Goal: Information Seeking & Learning: Check status

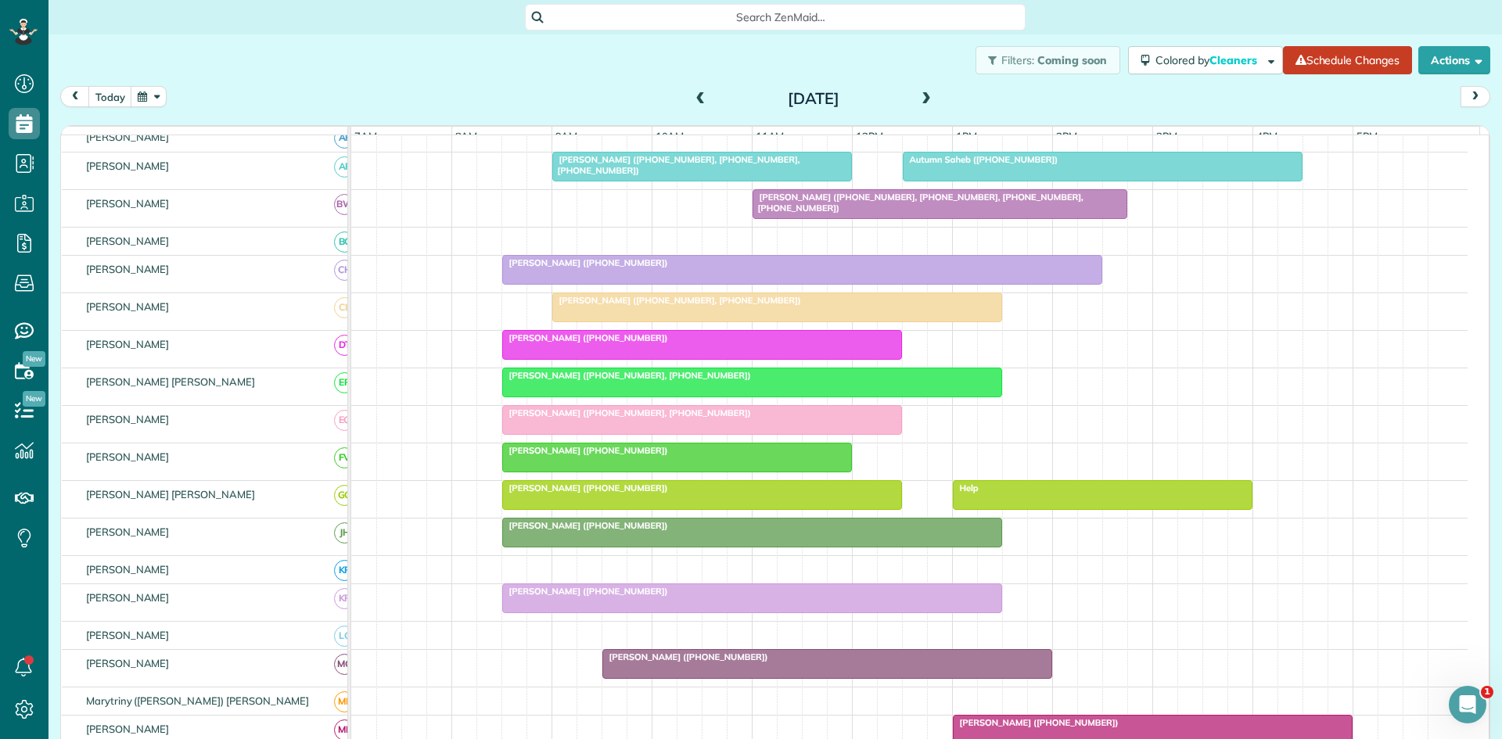
scroll to position [522, 0]
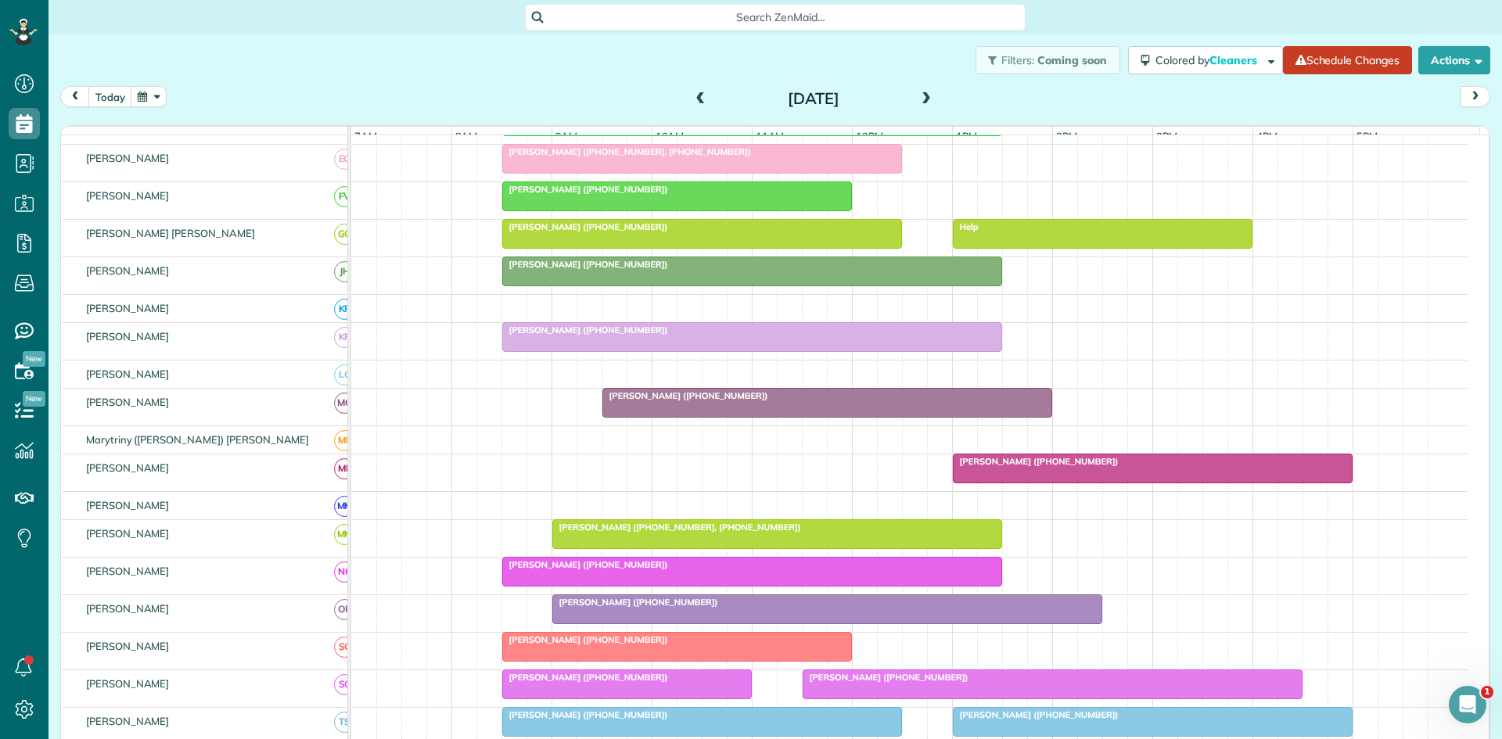
click at [1019, 467] on span "[PERSON_NAME] ([PHONE_NUMBER])" at bounding box center [1035, 461] width 167 height 11
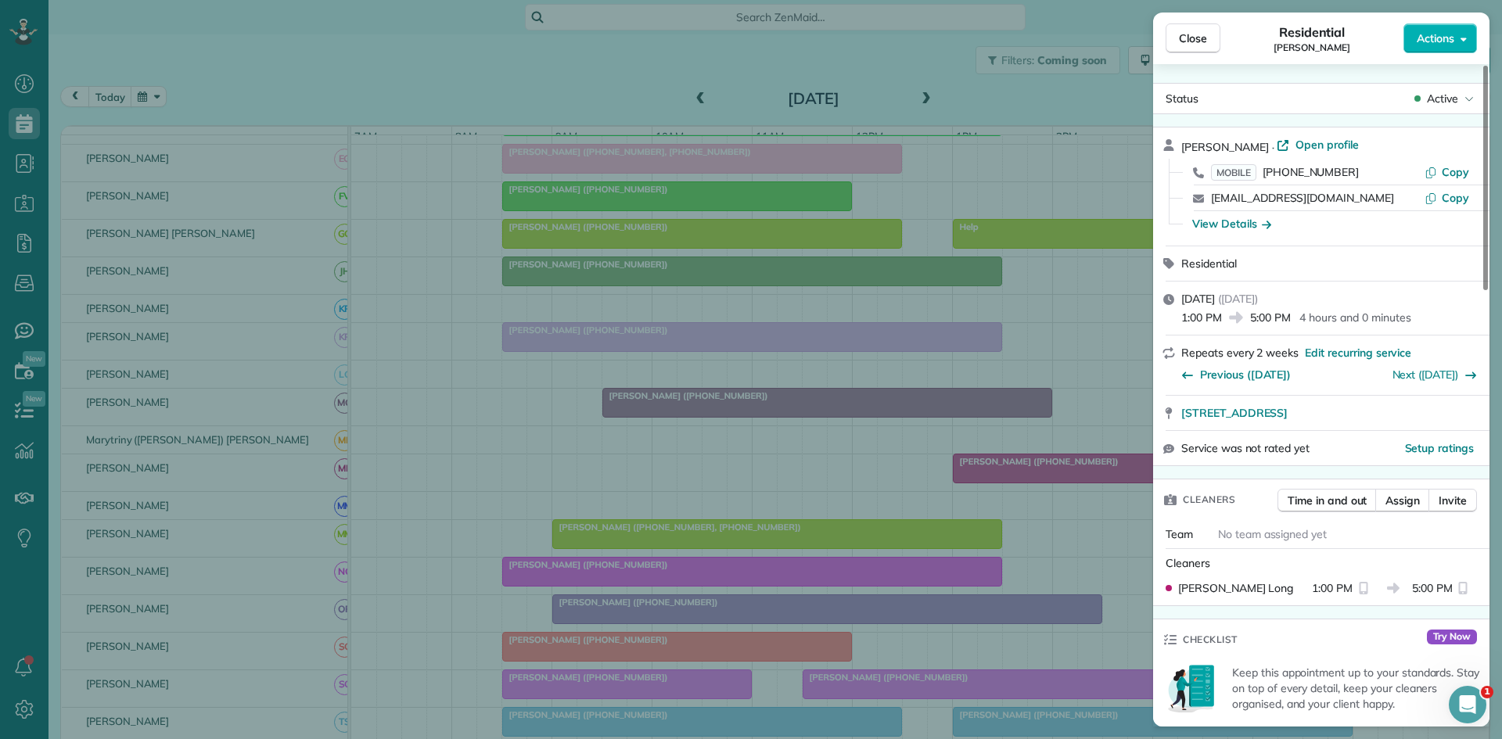
click at [994, 498] on div "Close Residential [PERSON_NAME] Actions Status Active [PERSON_NAME] · Open prof…" at bounding box center [751, 369] width 1502 height 739
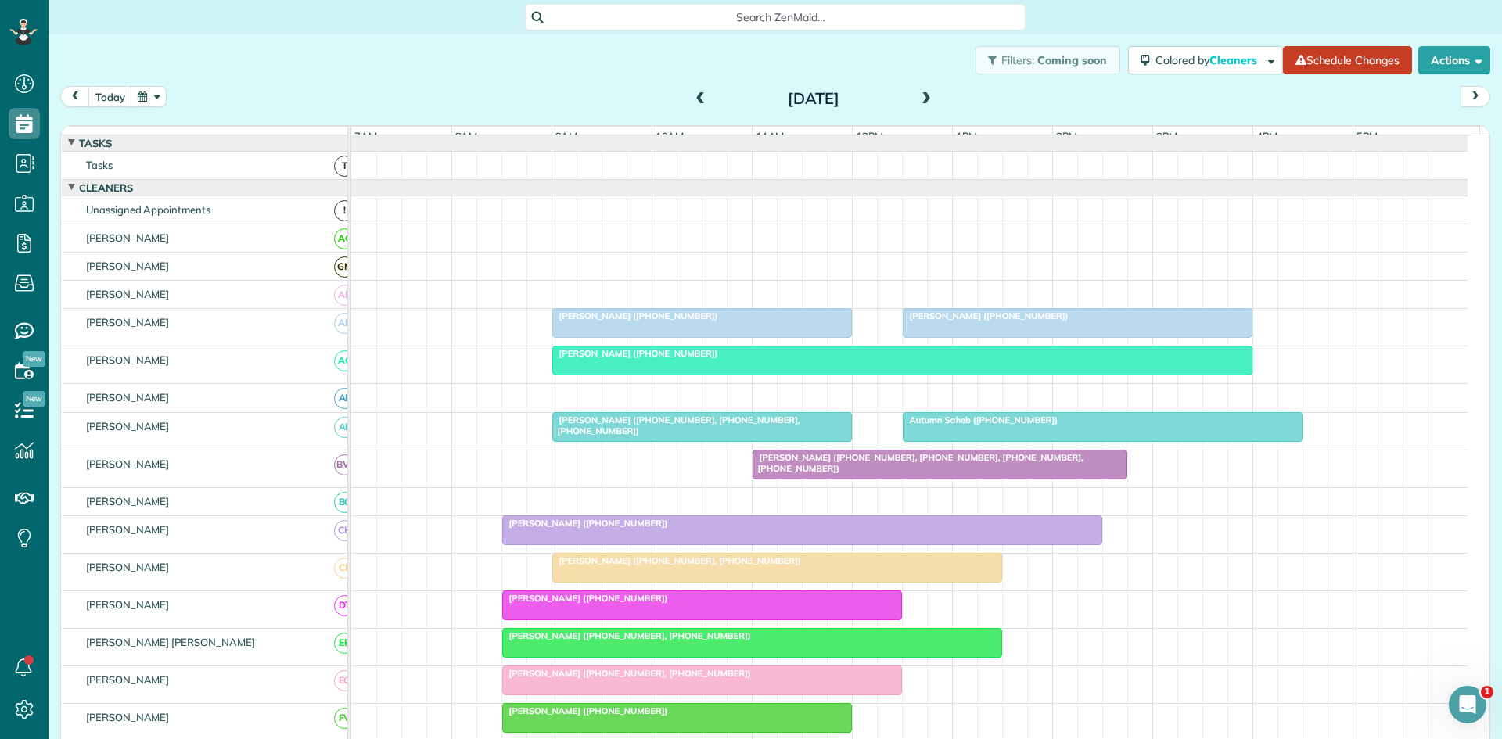
click at [805, 322] on div "[PERSON_NAME] ([PHONE_NUMBER])" at bounding box center [702, 316] width 290 height 11
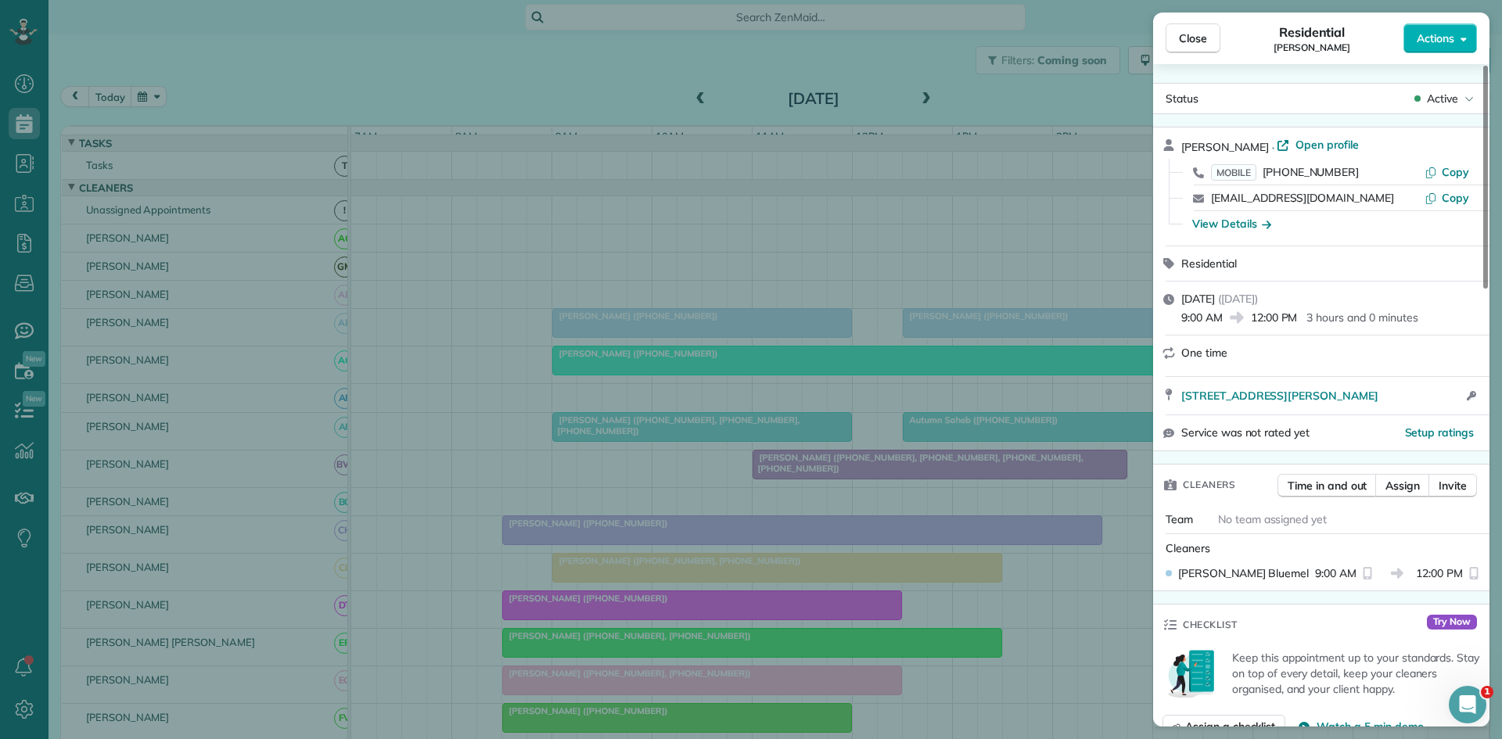
click at [878, 263] on div "Close Residential [PERSON_NAME] Actions Status Active [PERSON_NAME] · Open prof…" at bounding box center [751, 369] width 1502 height 739
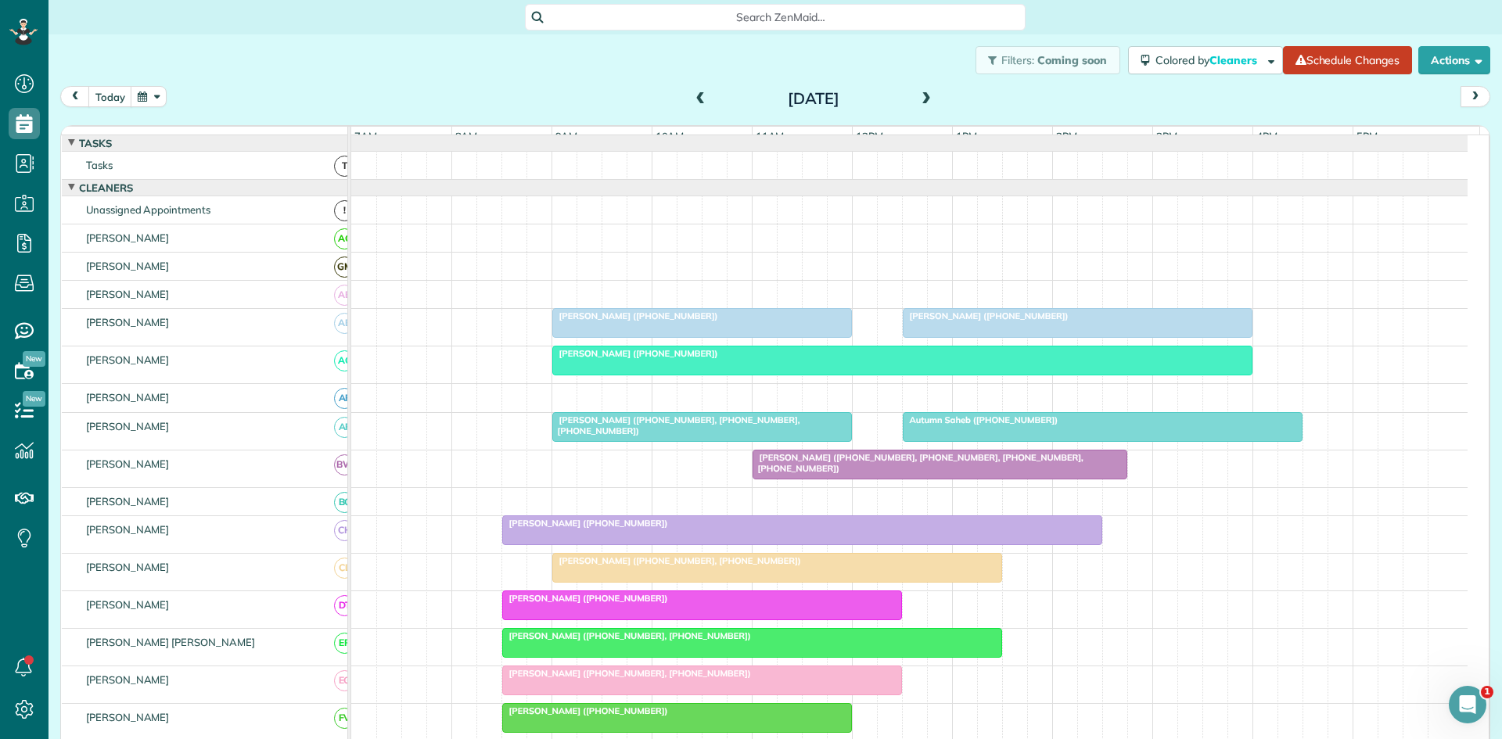
click at [692, 98] on span at bounding box center [700, 99] width 17 height 14
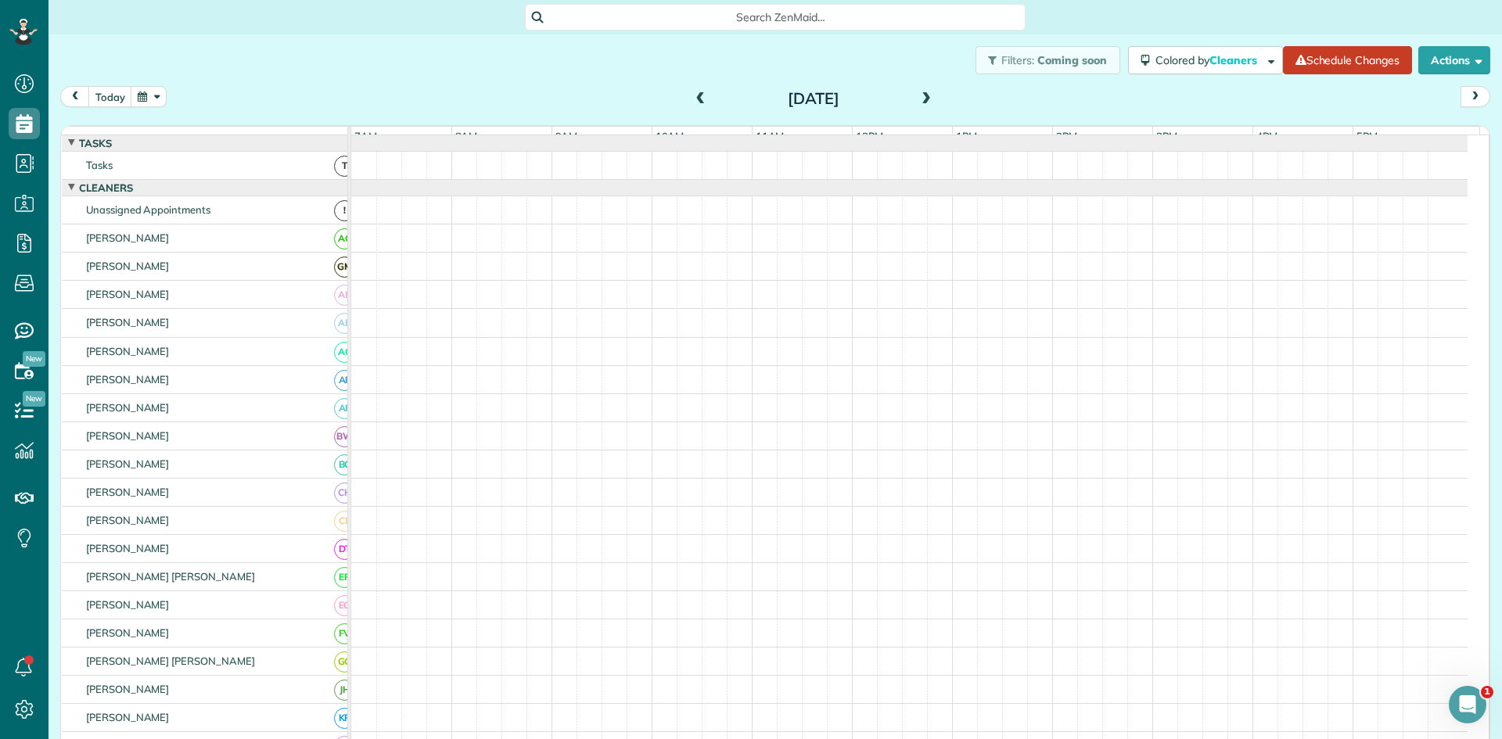
click at [692, 98] on span at bounding box center [700, 99] width 17 height 14
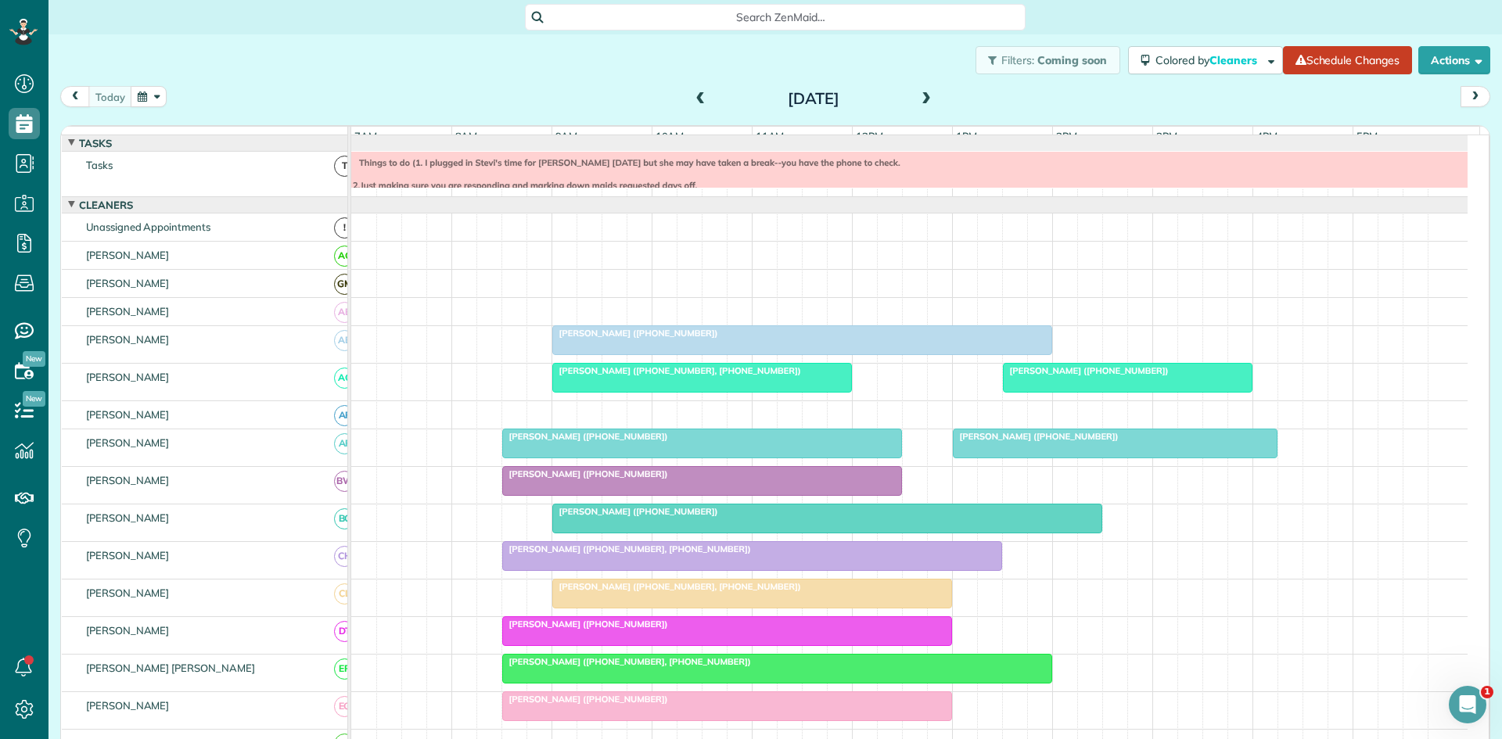
scroll to position [17, 0]
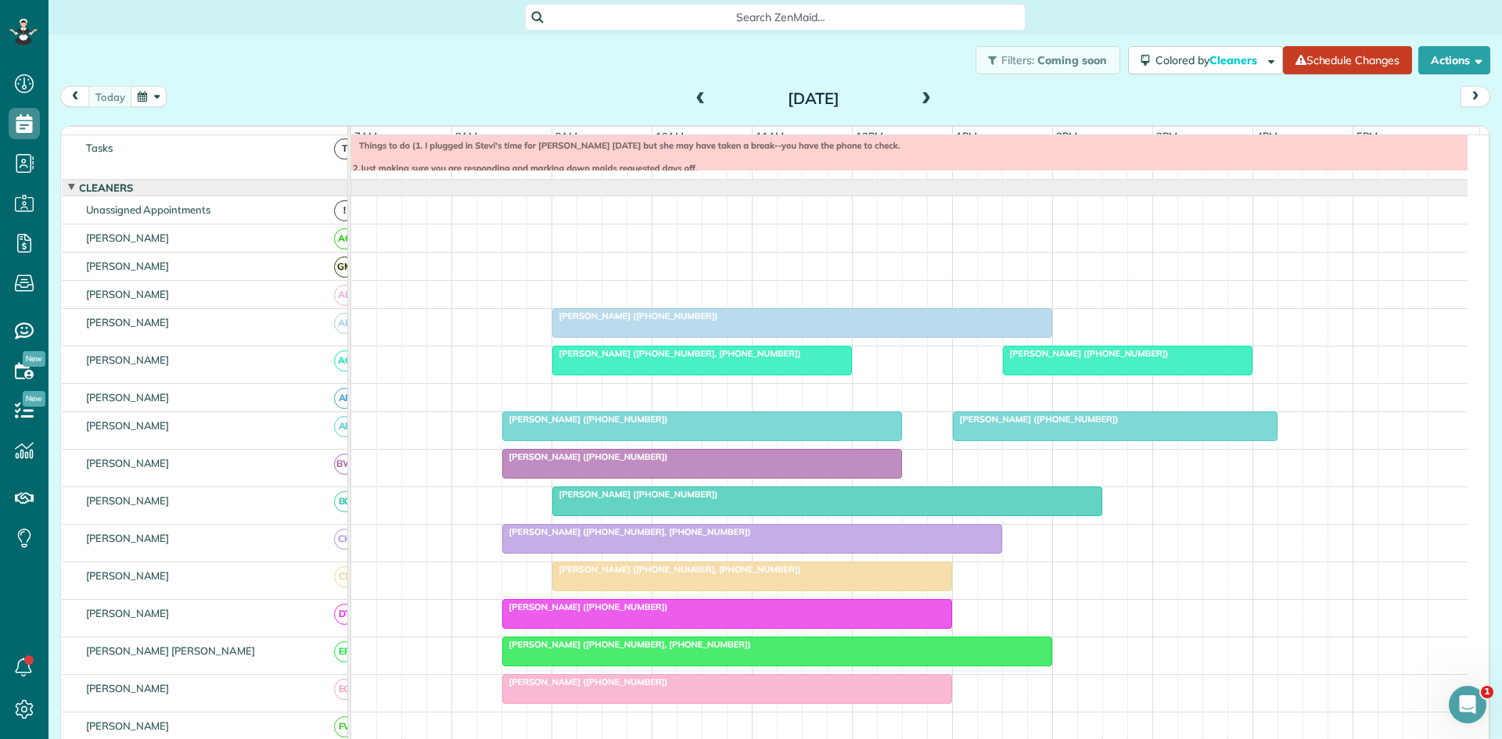
click at [764, 375] on div at bounding box center [702, 361] width 298 height 28
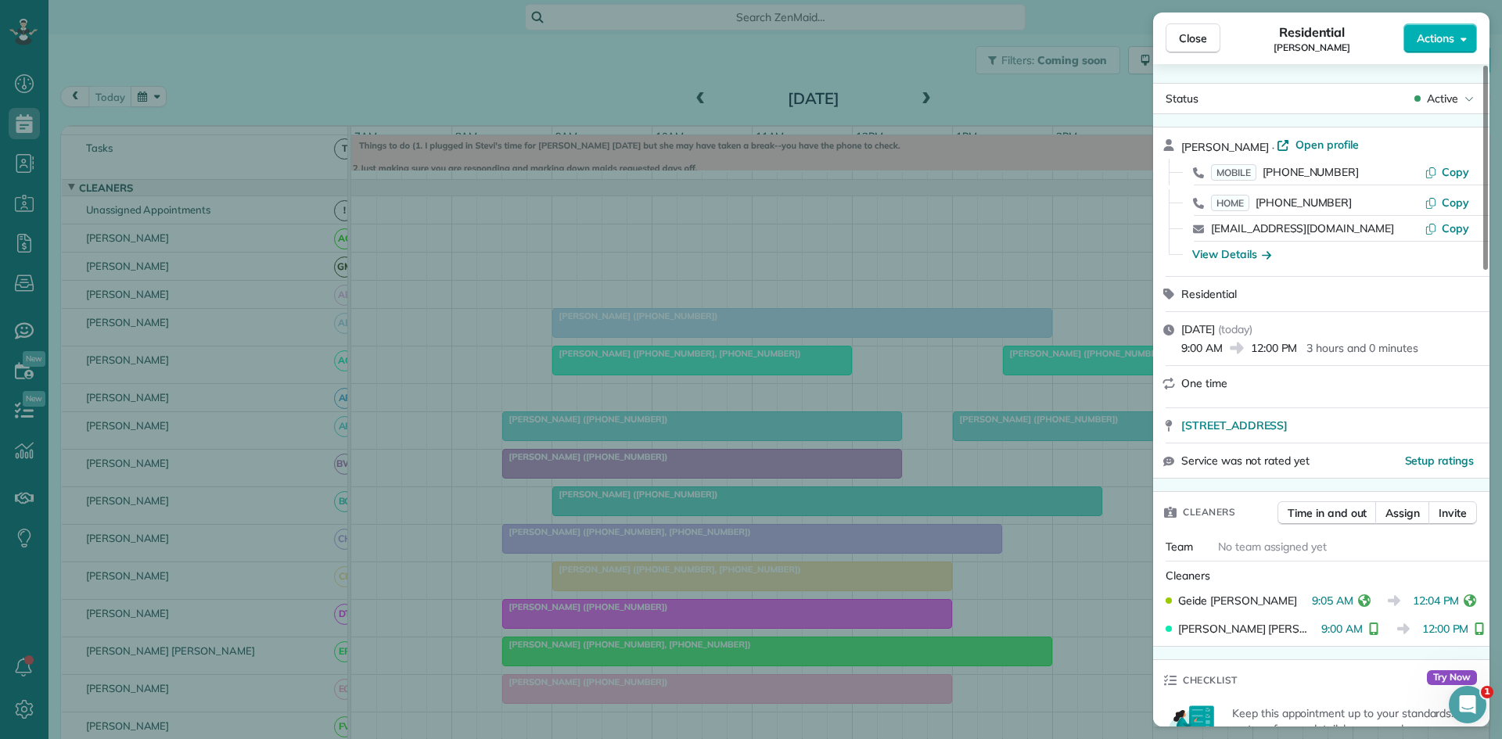
click at [677, 372] on div "Close Residential [PERSON_NAME] Actions Status Active [PERSON_NAME] · Open prof…" at bounding box center [751, 369] width 1502 height 739
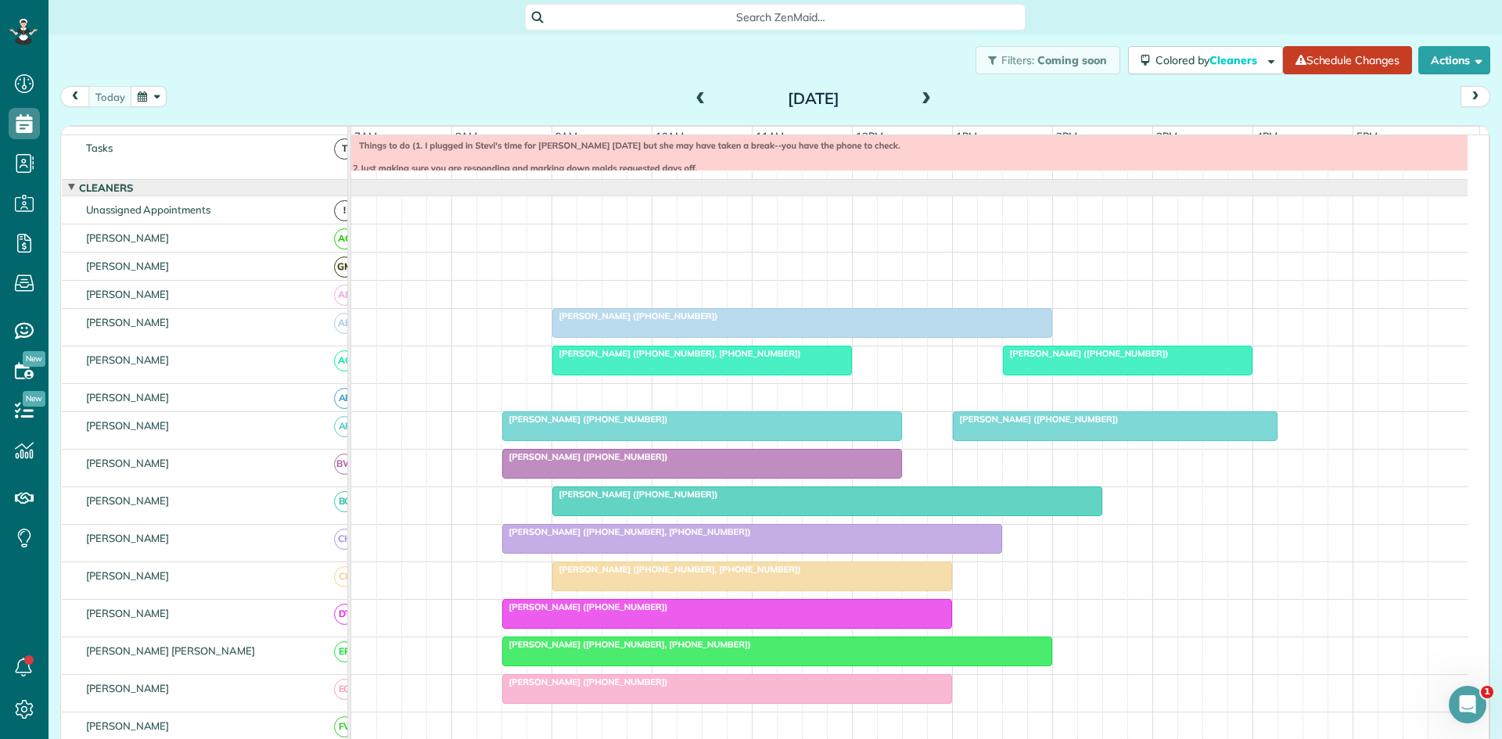
click at [1051, 359] on div "[PERSON_NAME] ([PHONE_NUMBER])" at bounding box center [1128, 353] width 240 height 11
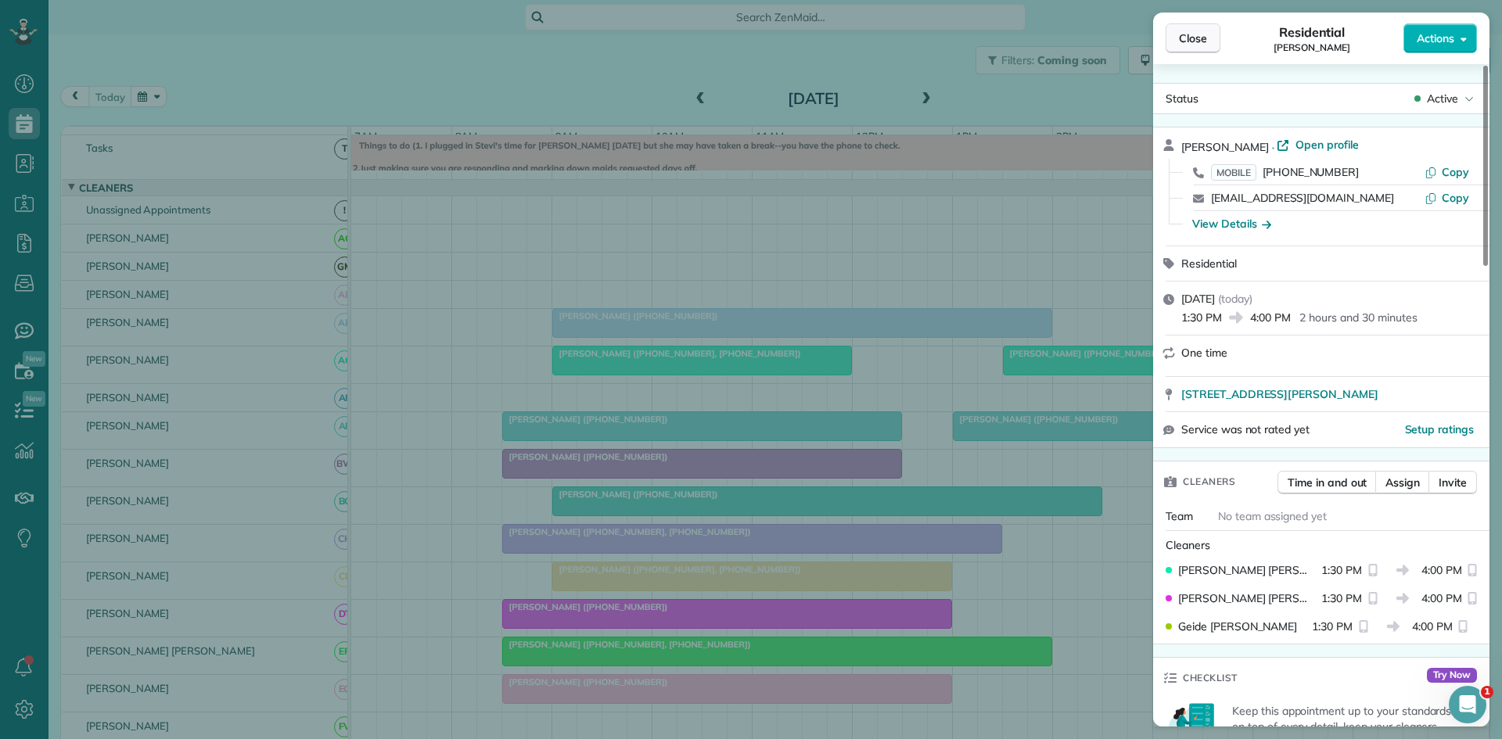
click at [1174, 44] on button "Close" at bounding box center [1193, 38] width 55 height 30
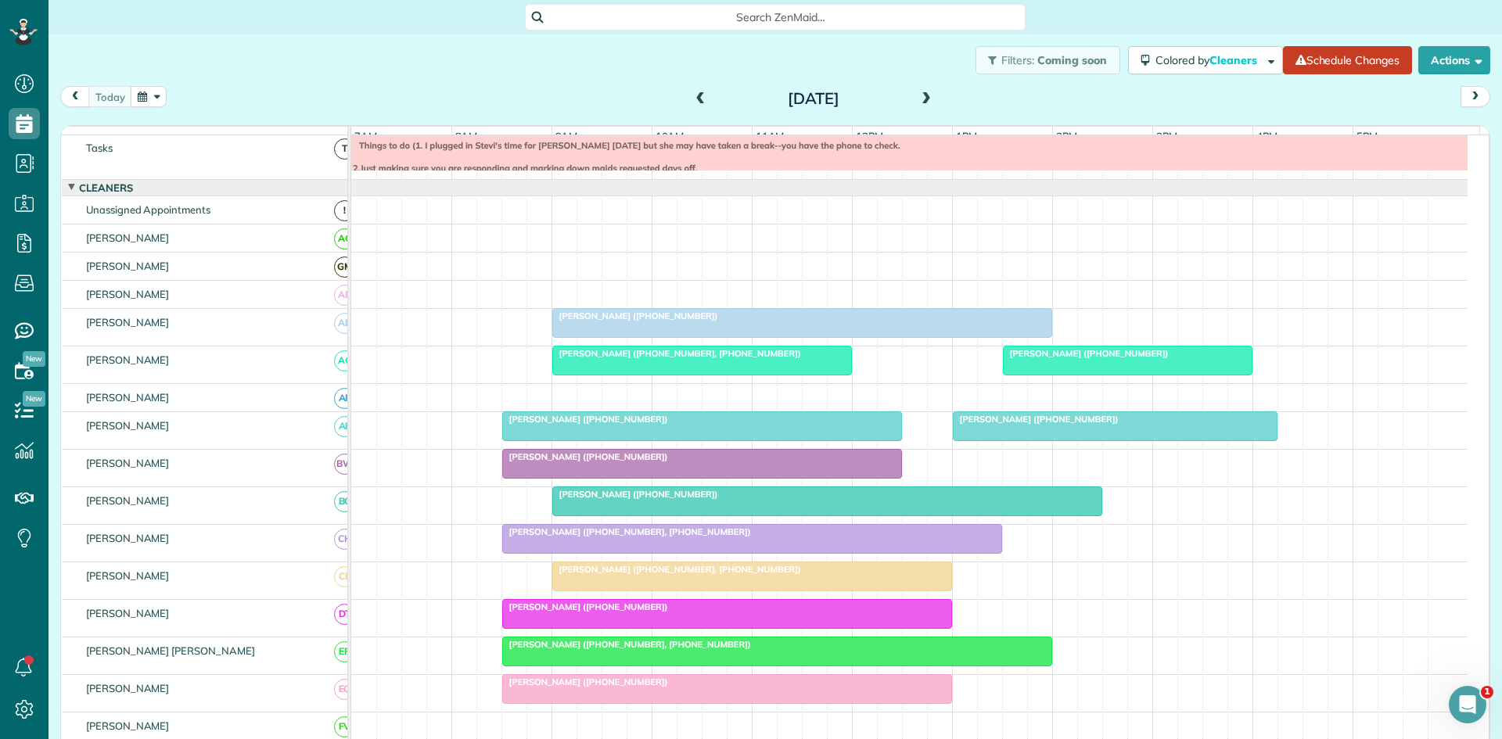
click at [856, 440] on div at bounding box center [702, 426] width 398 height 28
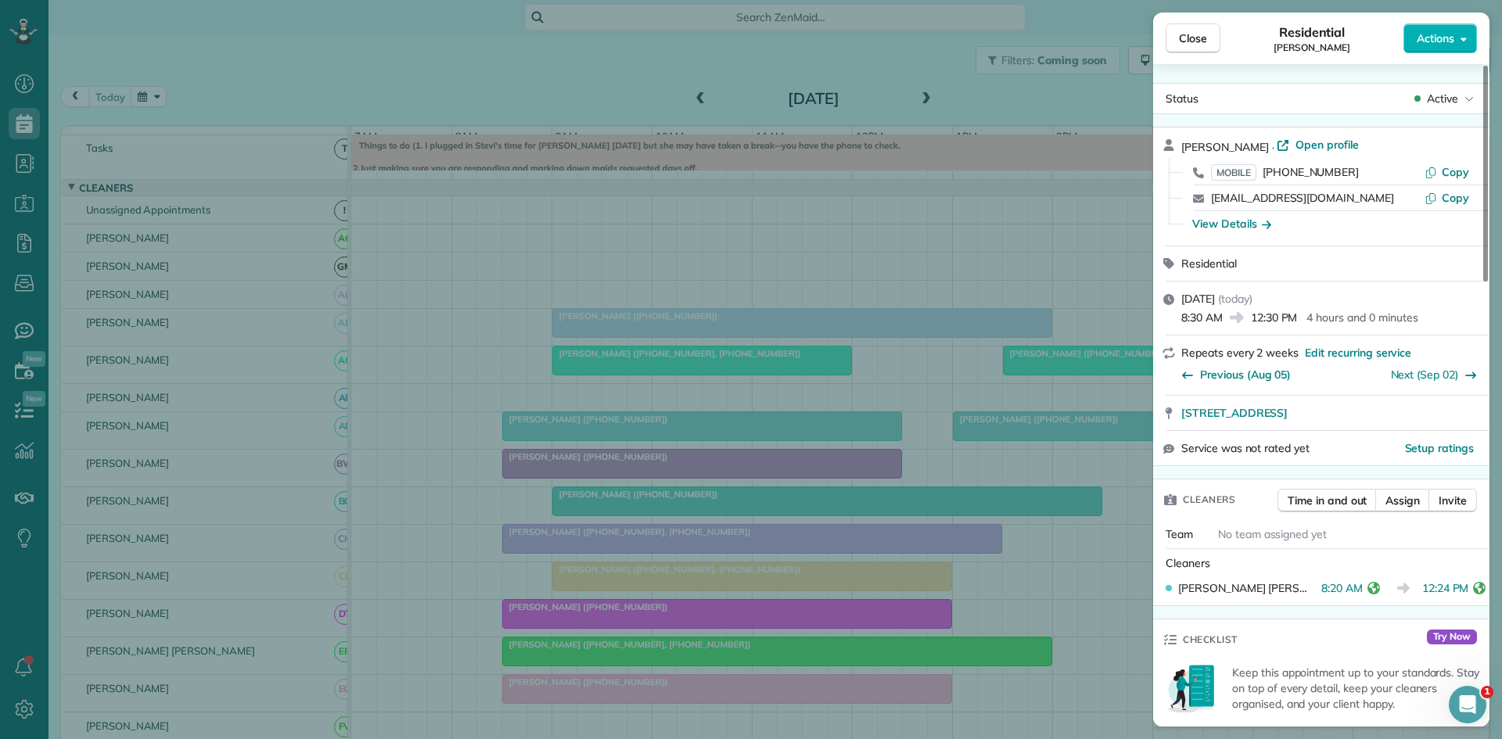
click at [1055, 433] on div "Close Residential [PERSON_NAME] Actions Status Active [PERSON_NAME] · Open prof…" at bounding box center [751, 369] width 1502 height 739
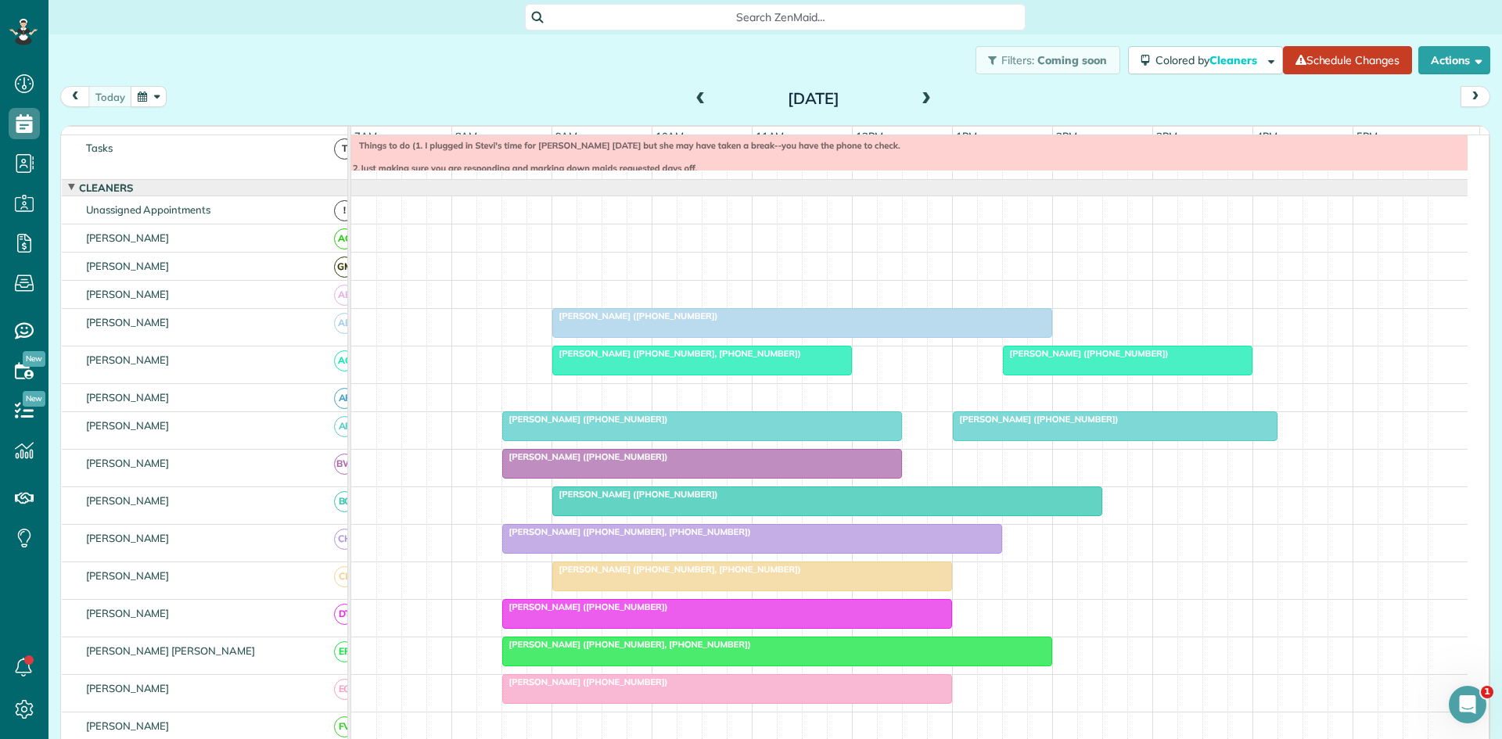
click at [1008, 425] on span "[PERSON_NAME] ([PHONE_NUMBER])" at bounding box center [1035, 419] width 167 height 11
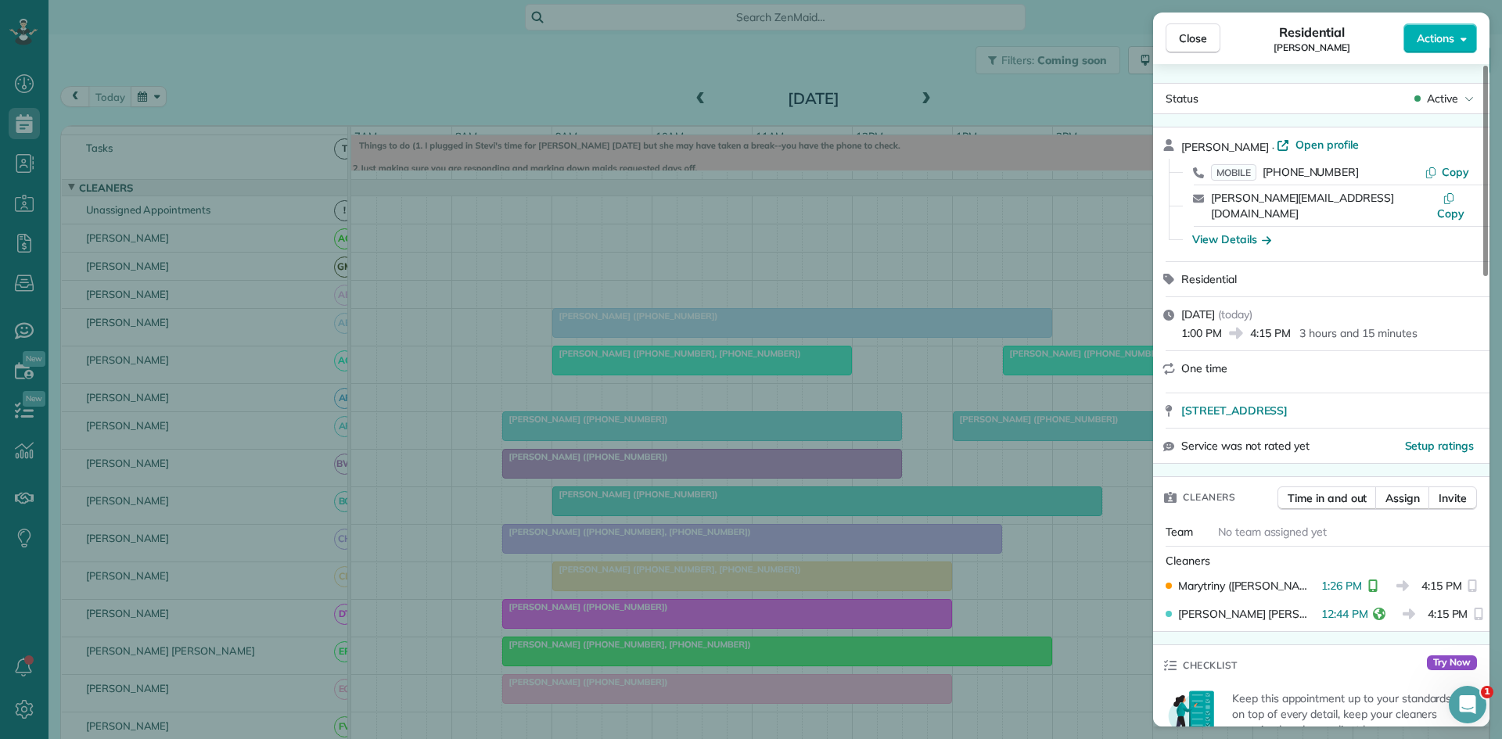
click at [602, 439] on div "Close Residential [PERSON_NAME] Actions Status Active [PERSON_NAME] · Open prof…" at bounding box center [751, 369] width 1502 height 739
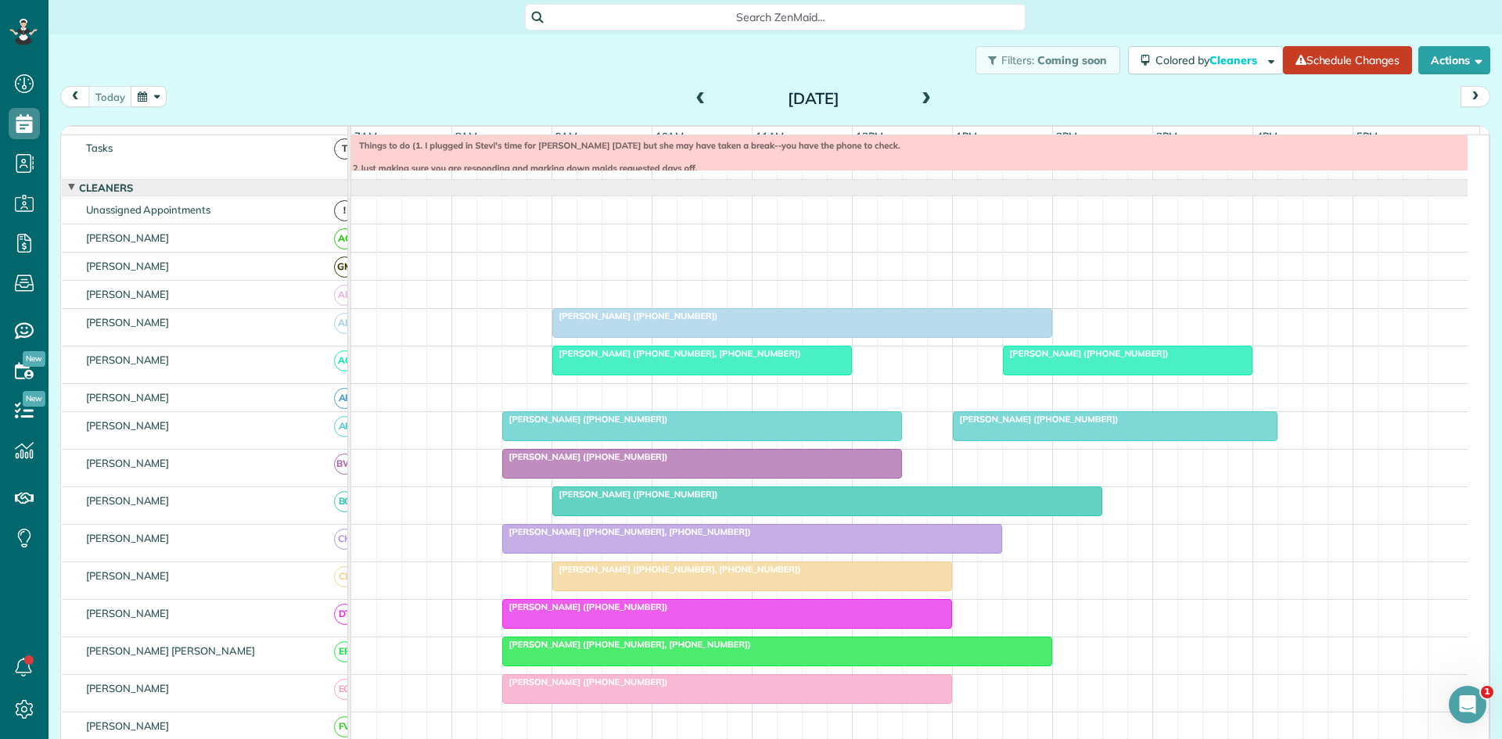
click at [634, 478] on div at bounding box center [702, 464] width 398 height 28
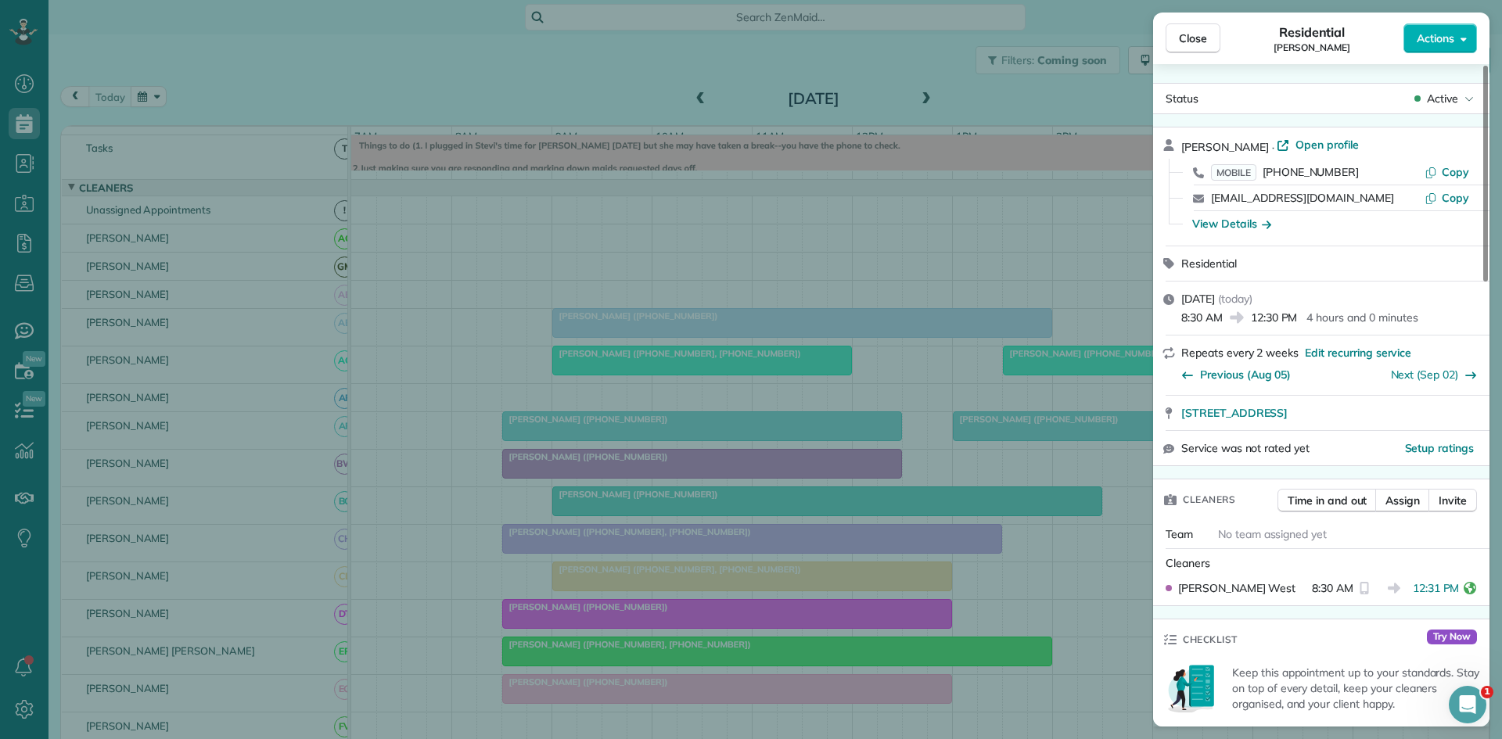
click at [660, 590] on div "Close Residential [PERSON_NAME] Actions Status Active [PERSON_NAME] · Open prof…" at bounding box center [751, 369] width 1502 height 739
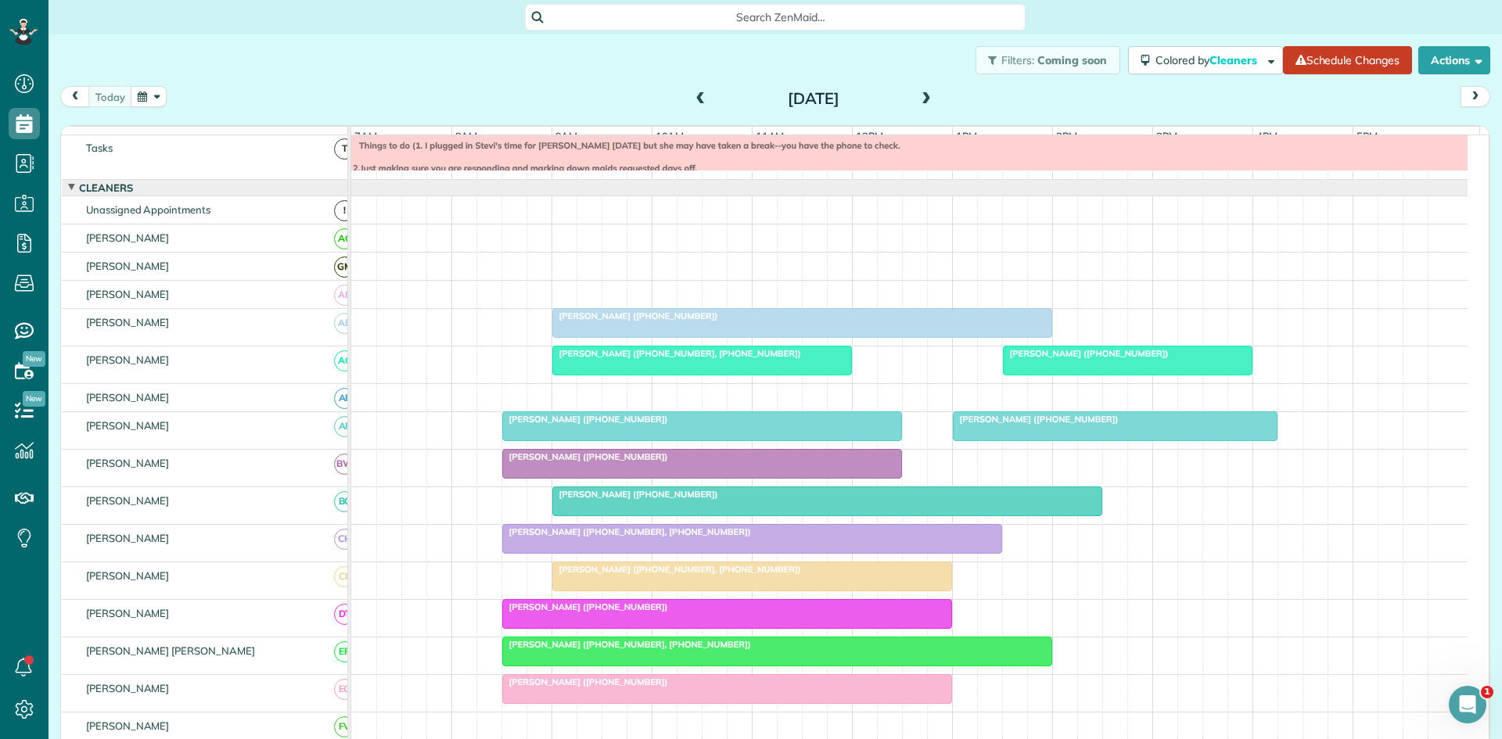
click at [584, 500] on span "[PERSON_NAME] ([PHONE_NUMBER])" at bounding box center [635, 494] width 167 height 11
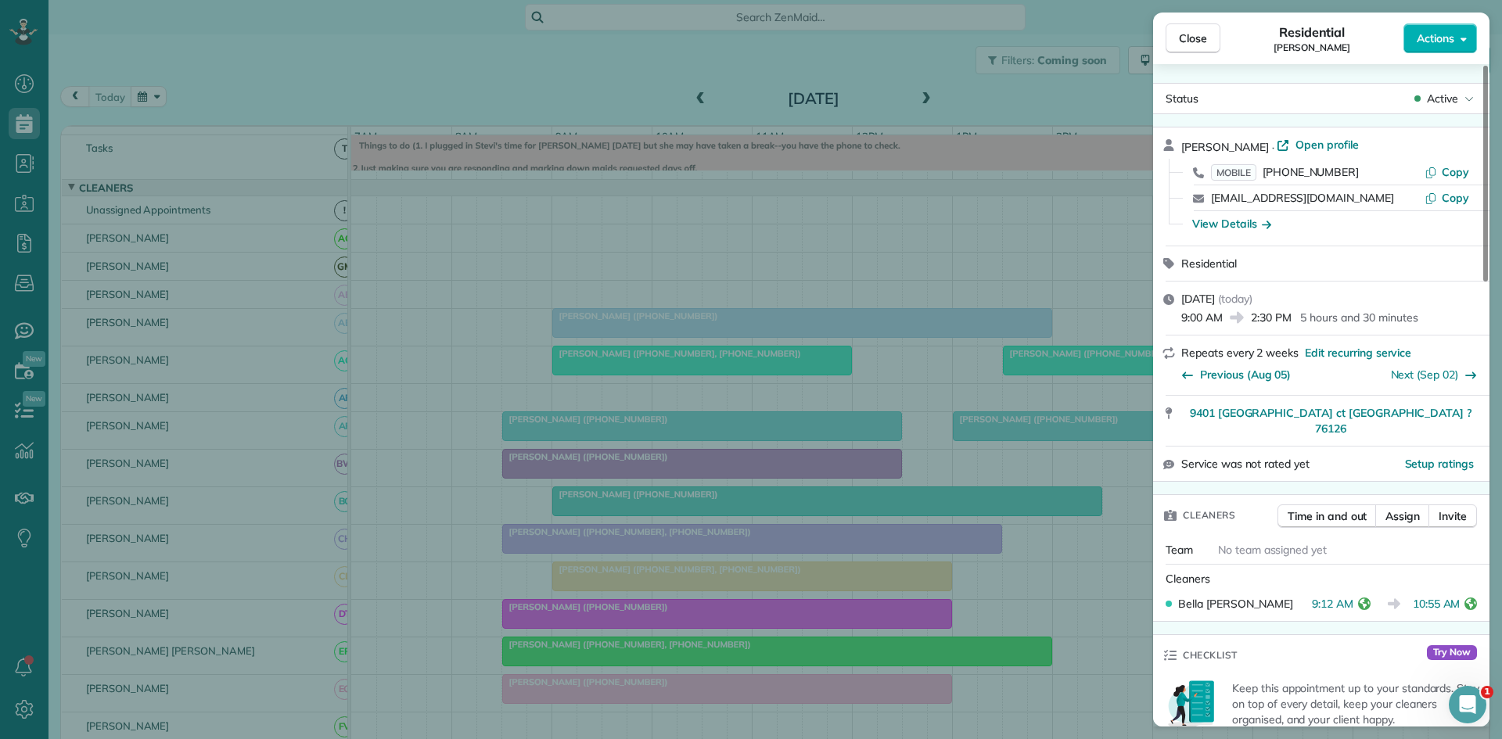
click at [740, 512] on div "Close Residential [PERSON_NAME] Actions Status Active [PERSON_NAME] · Open prof…" at bounding box center [751, 369] width 1502 height 739
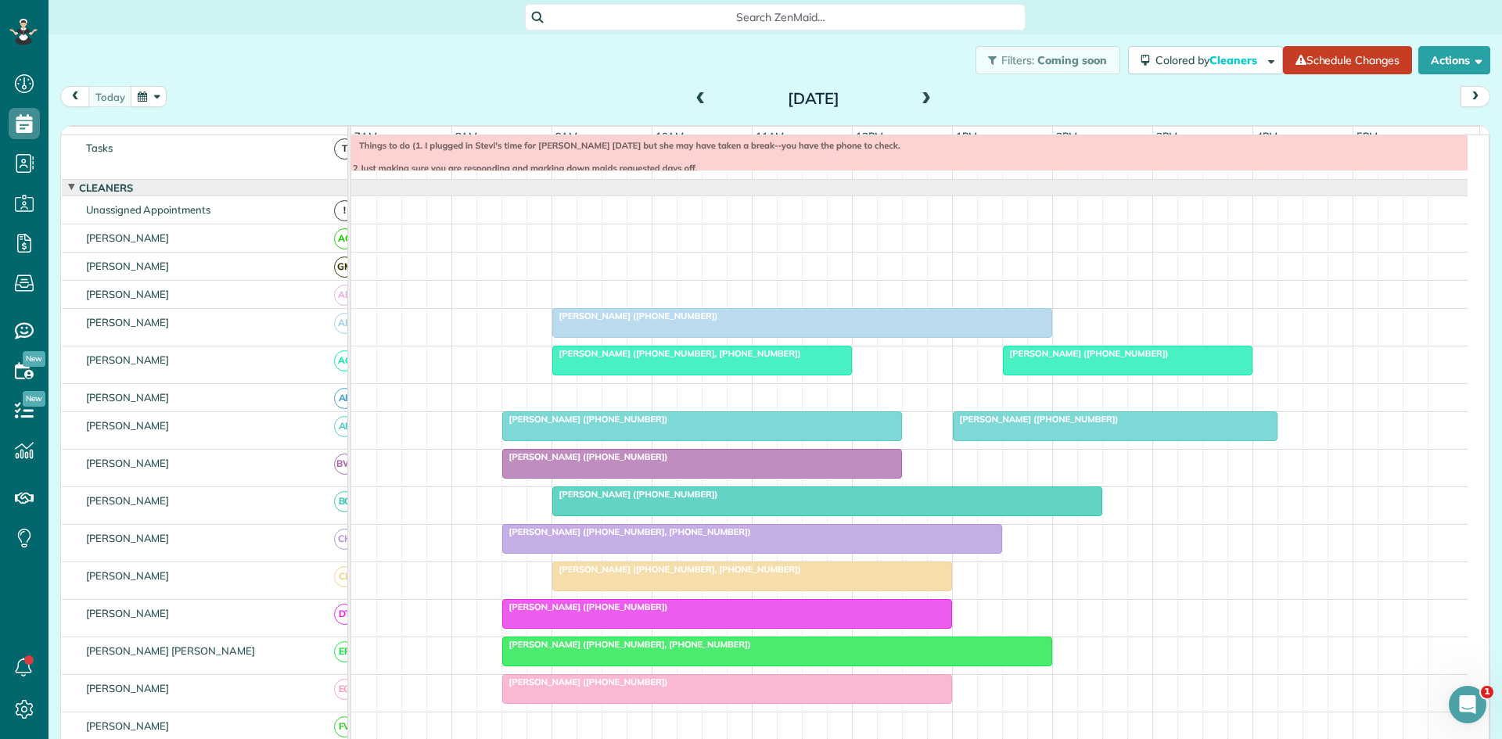
click at [669, 537] on div "[PERSON_NAME] ([PHONE_NUMBER], [PHONE_NUMBER])" at bounding box center [752, 531] width 491 height 11
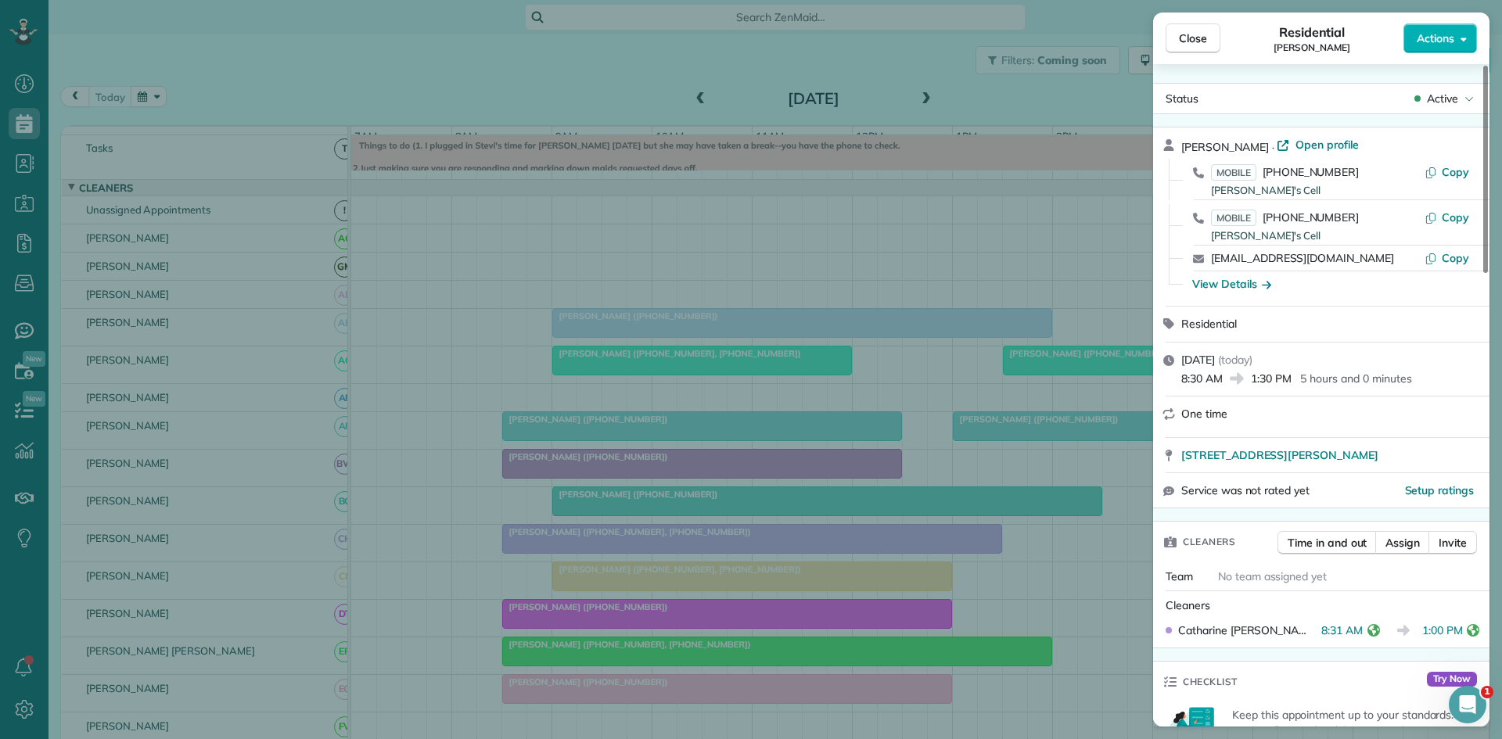
click at [540, 452] on div "Close Residential [PERSON_NAME] Actions Status Active [PERSON_NAME] · Open prof…" at bounding box center [751, 369] width 1502 height 739
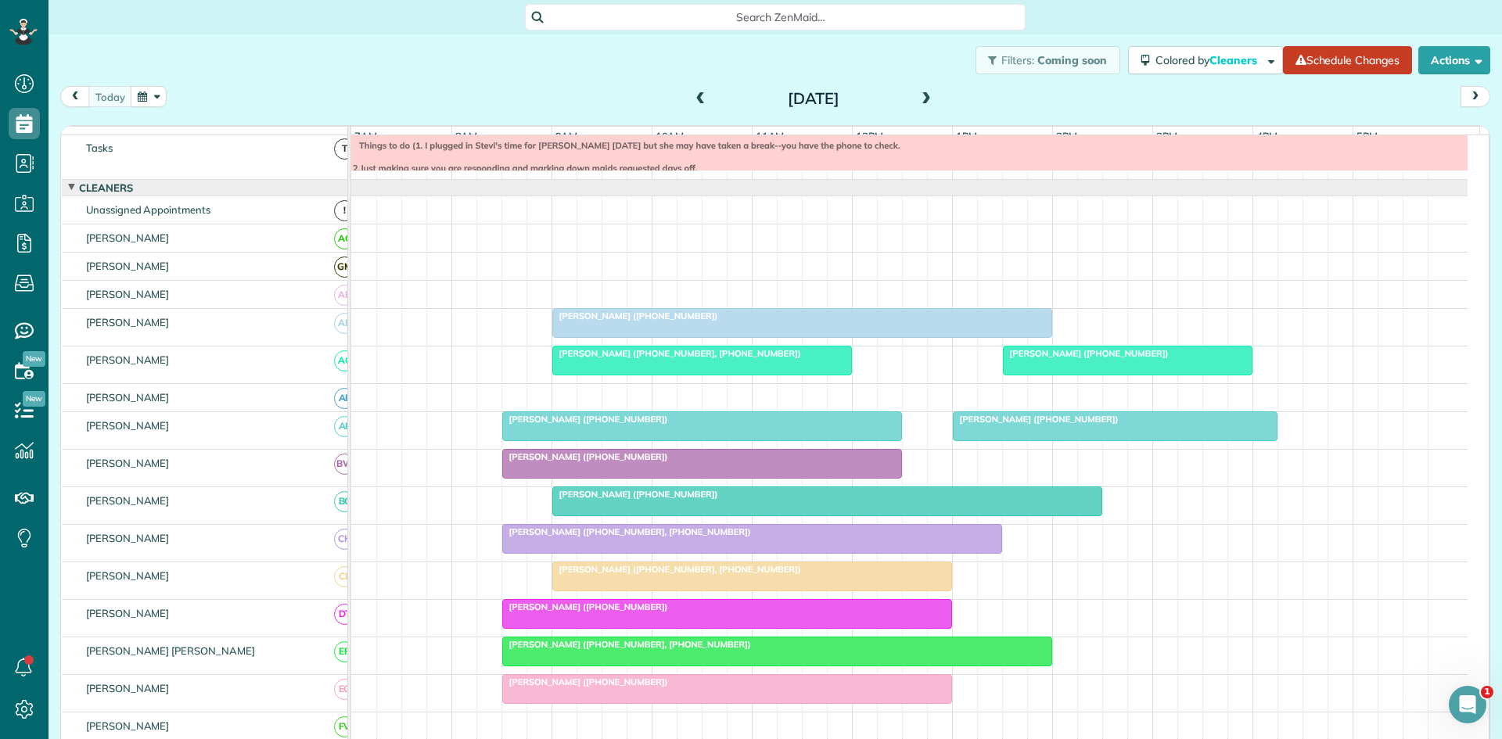
click at [623, 591] on div at bounding box center [752, 576] width 398 height 28
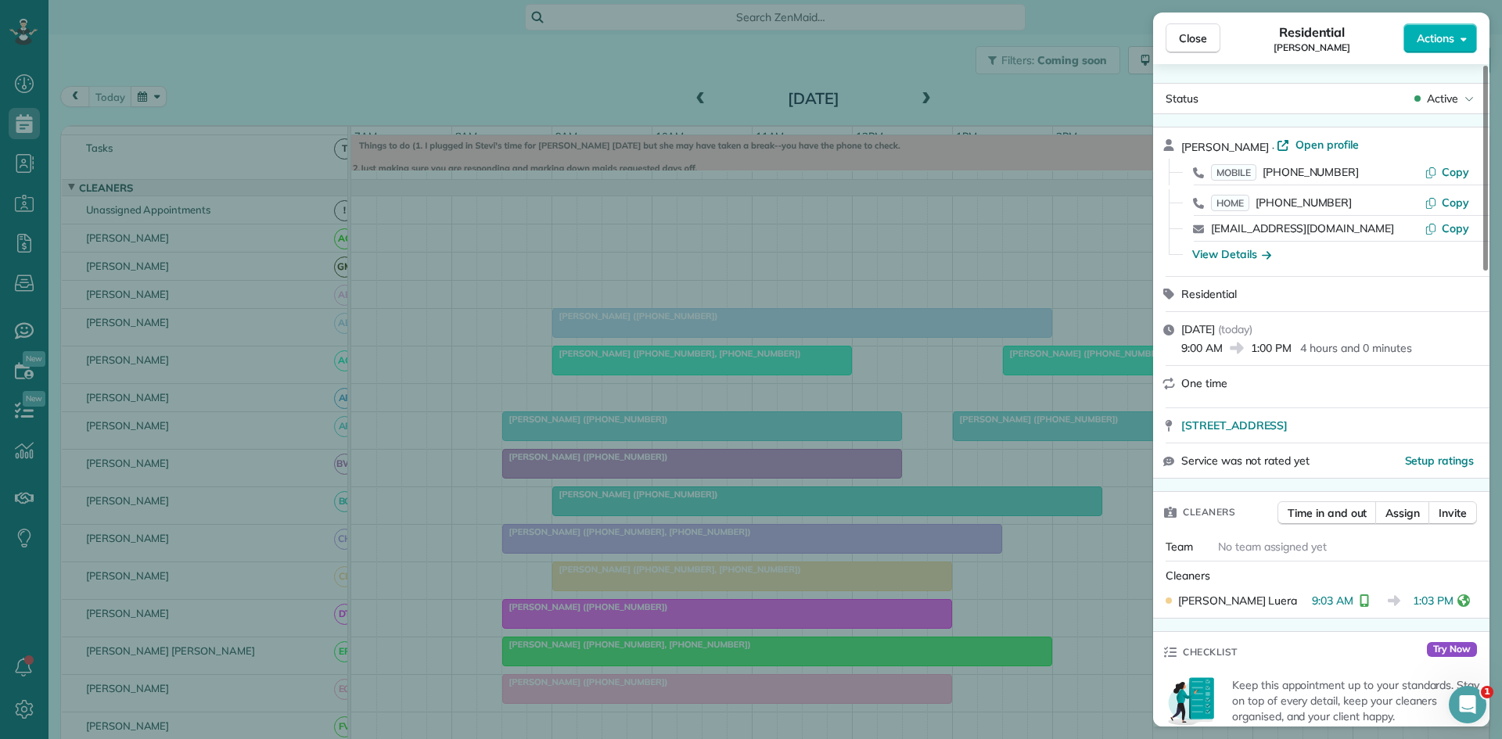
click at [733, 437] on div "Close Residential [PERSON_NAME] Actions Status Active [PERSON_NAME] · Open prof…" at bounding box center [751, 369] width 1502 height 739
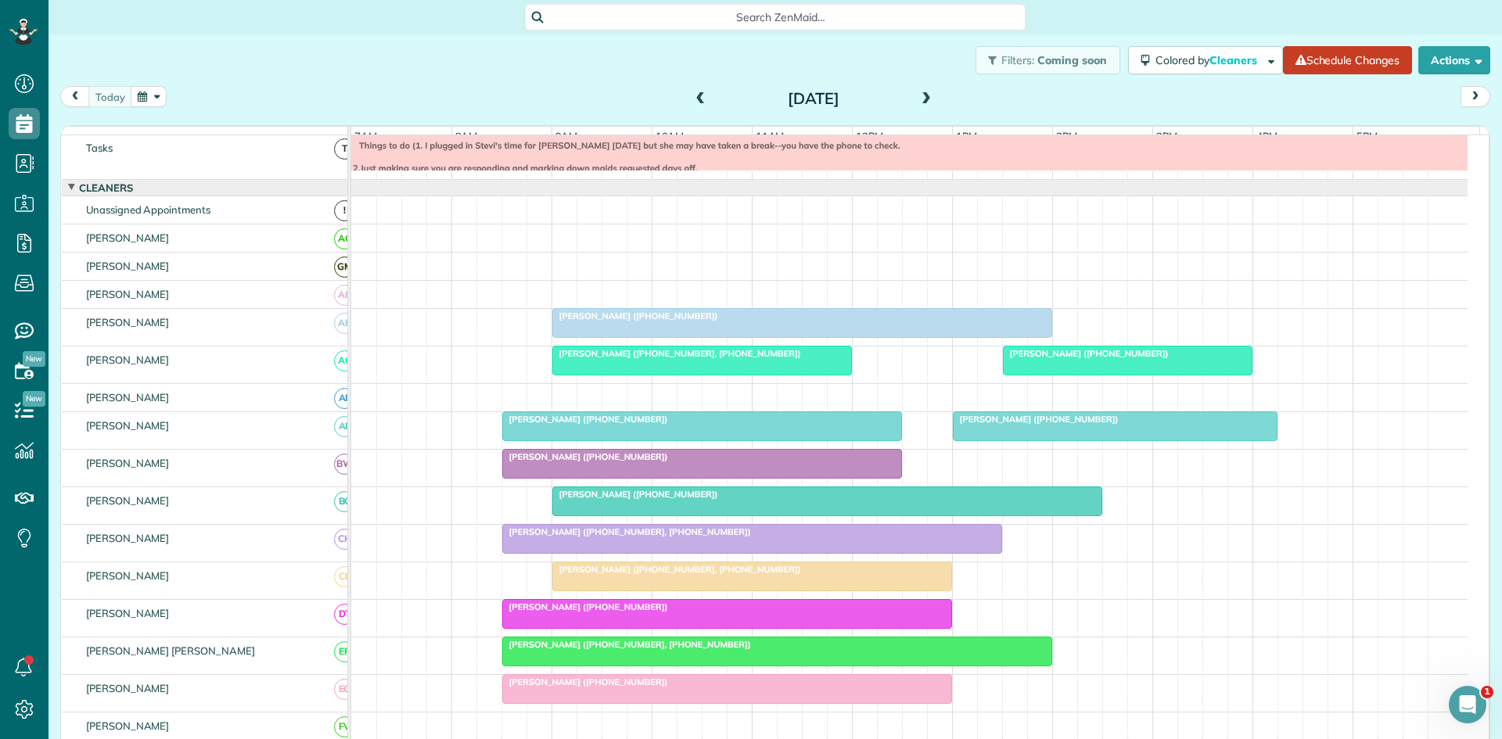
click at [524, 625] on div at bounding box center [727, 614] width 448 height 28
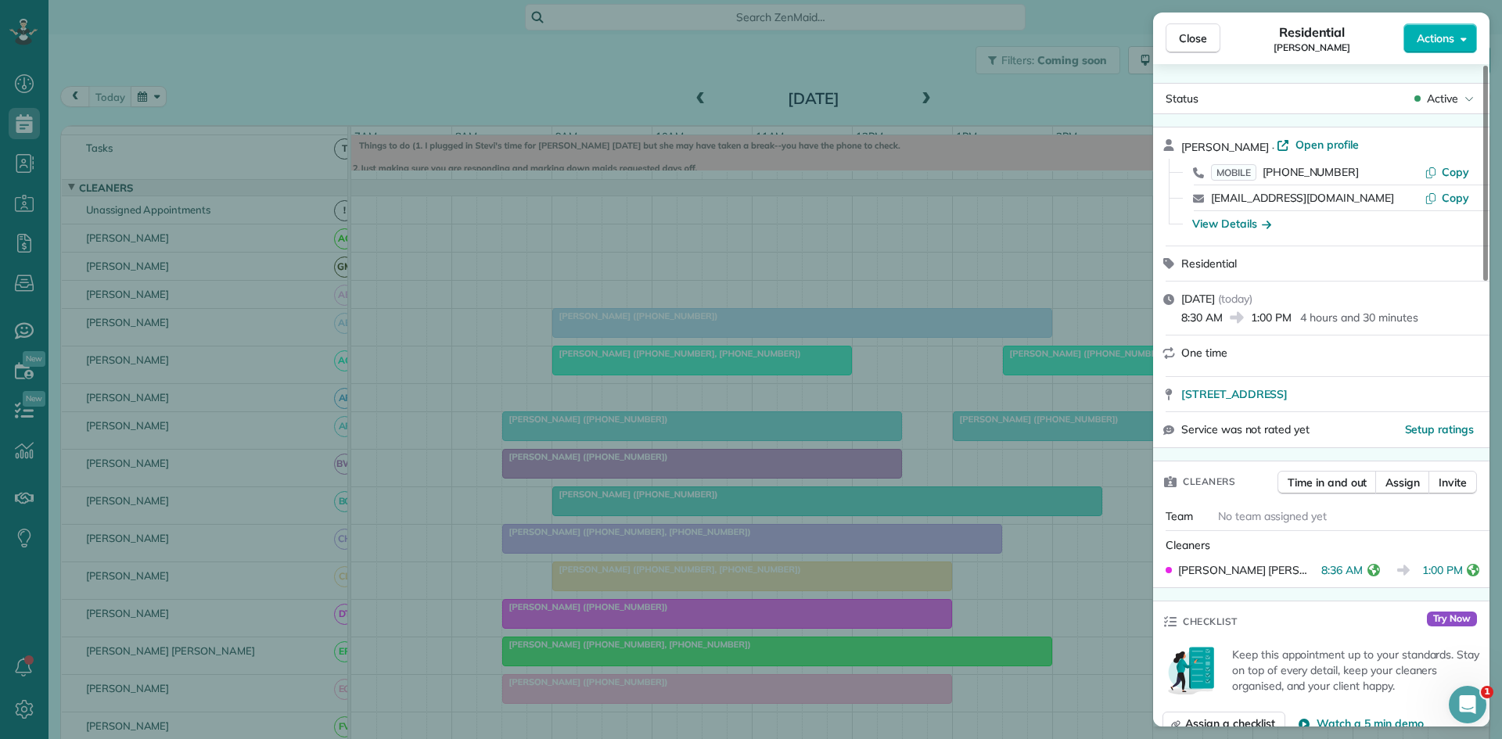
click at [669, 422] on div "Close Residential [PERSON_NAME] Actions Status Active [PERSON_NAME] · Open prof…" at bounding box center [751, 369] width 1502 height 739
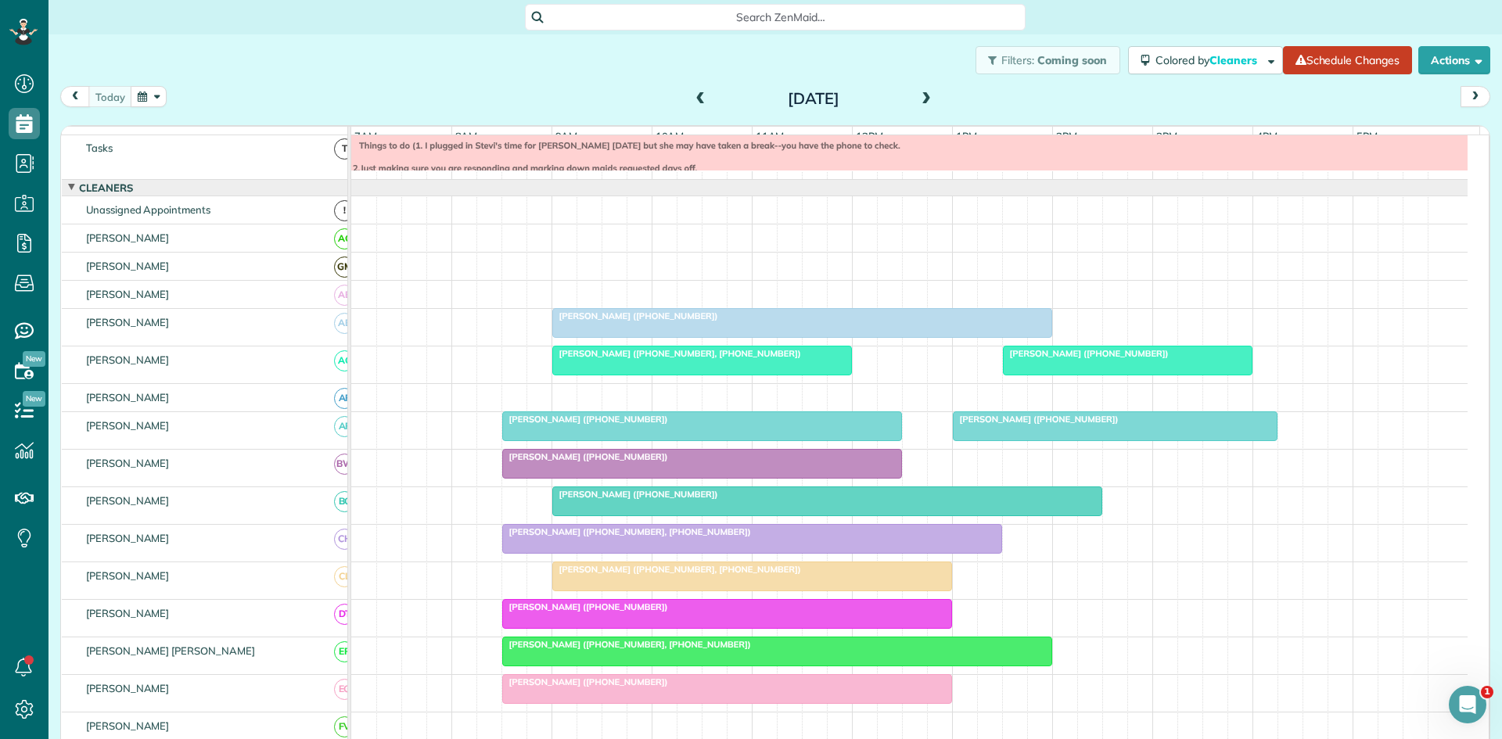
scroll to position [278, 0]
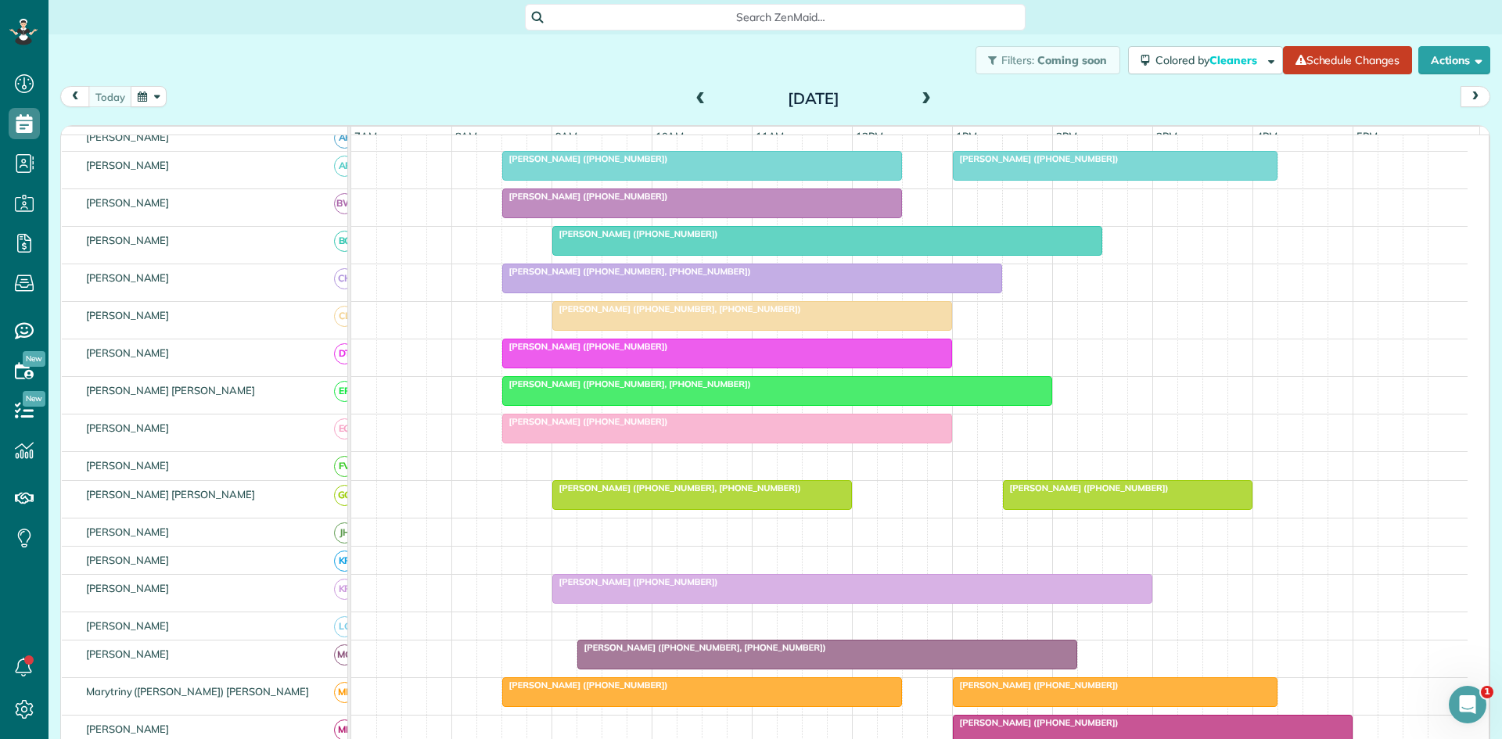
click at [735, 405] on div at bounding box center [777, 391] width 548 height 28
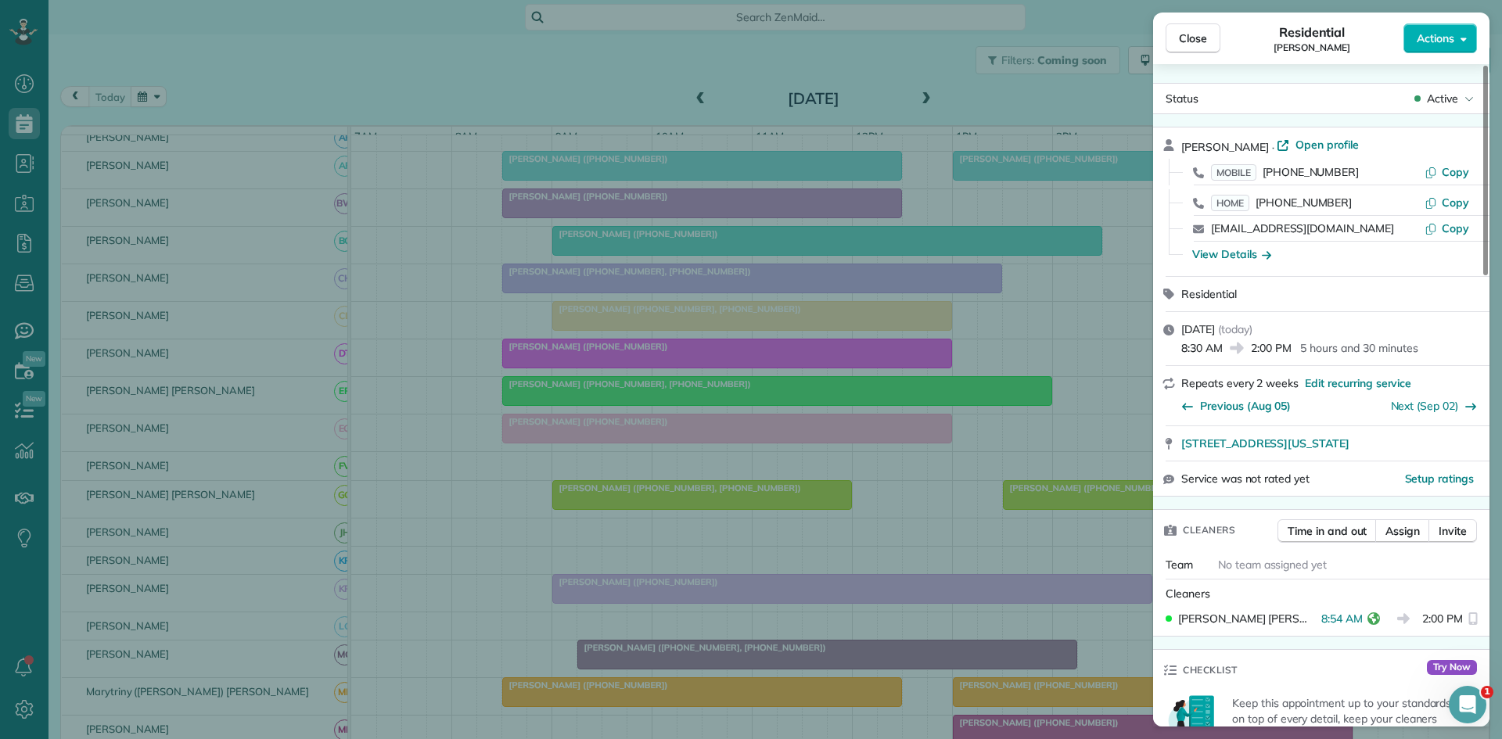
click at [772, 411] on div "Close Residential [PERSON_NAME] Actions Status Active [PERSON_NAME] · Open prof…" at bounding box center [751, 369] width 1502 height 739
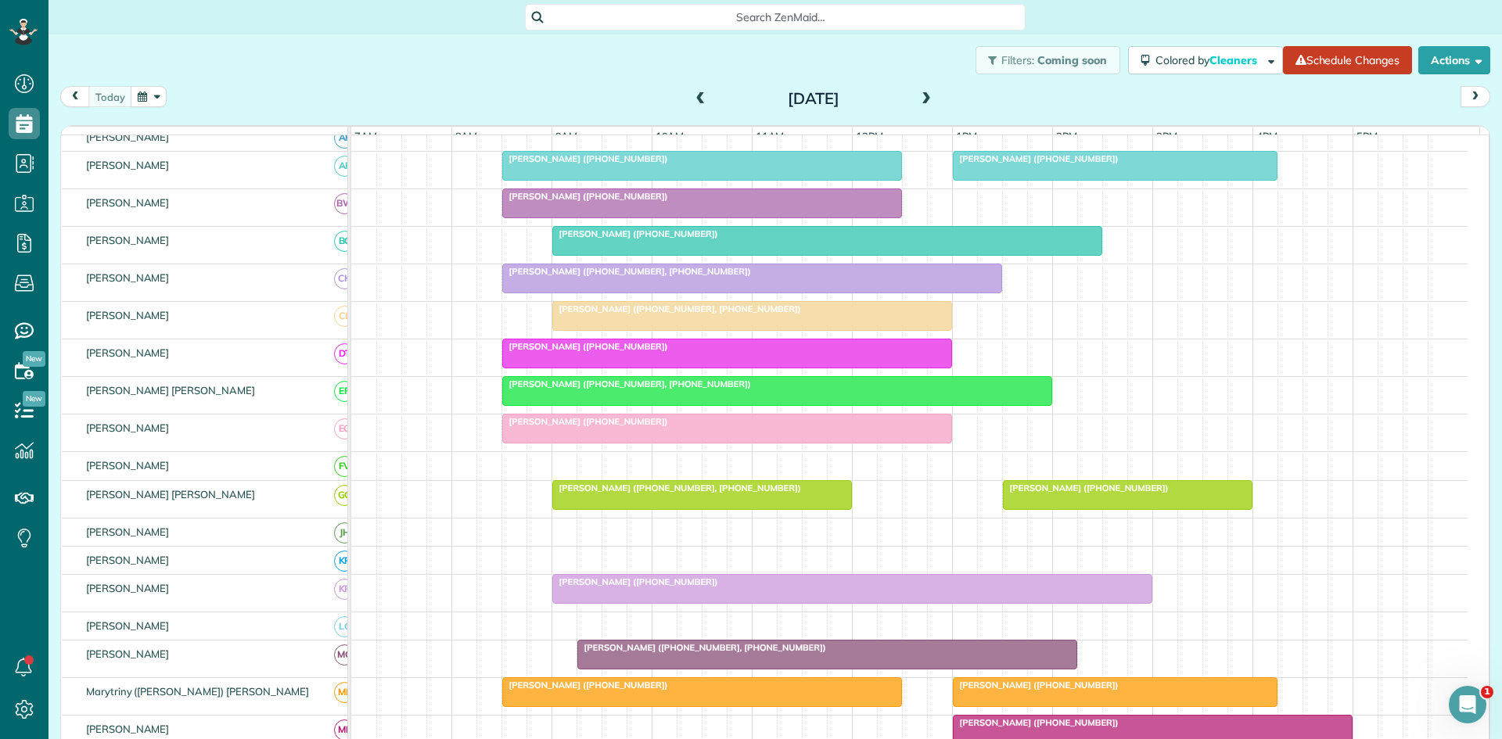
click at [695, 427] on div "[PERSON_NAME] ([PHONE_NUMBER])" at bounding box center [727, 421] width 440 height 11
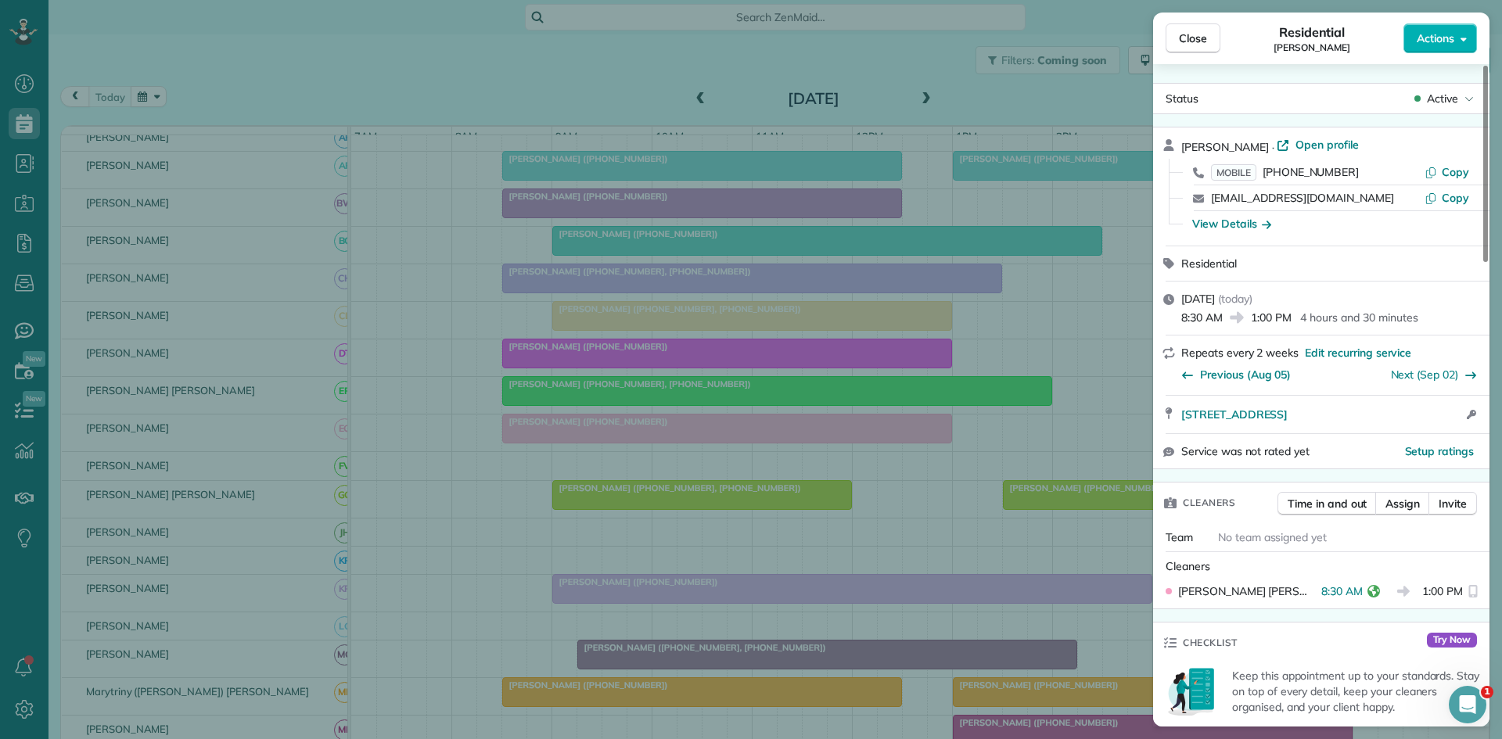
click at [776, 422] on div "Close Residential [PERSON_NAME] Actions Status Active [PERSON_NAME] · Open prof…" at bounding box center [751, 369] width 1502 height 739
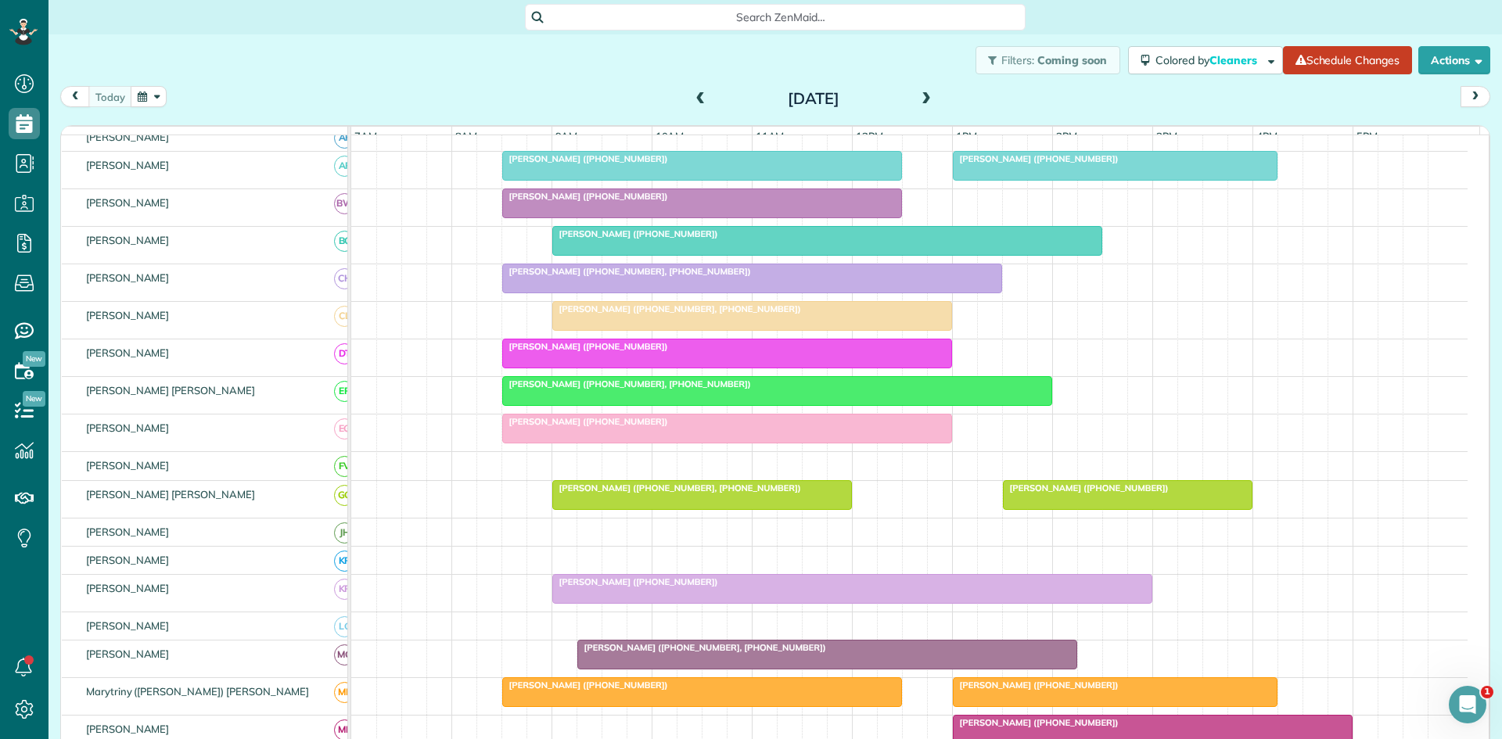
click at [616, 494] on span "[PERSON_NAME] ([PHONE_NUMBER], [PHONE_NUMBER])" at bounding box center [677, 488] width 250 height 11
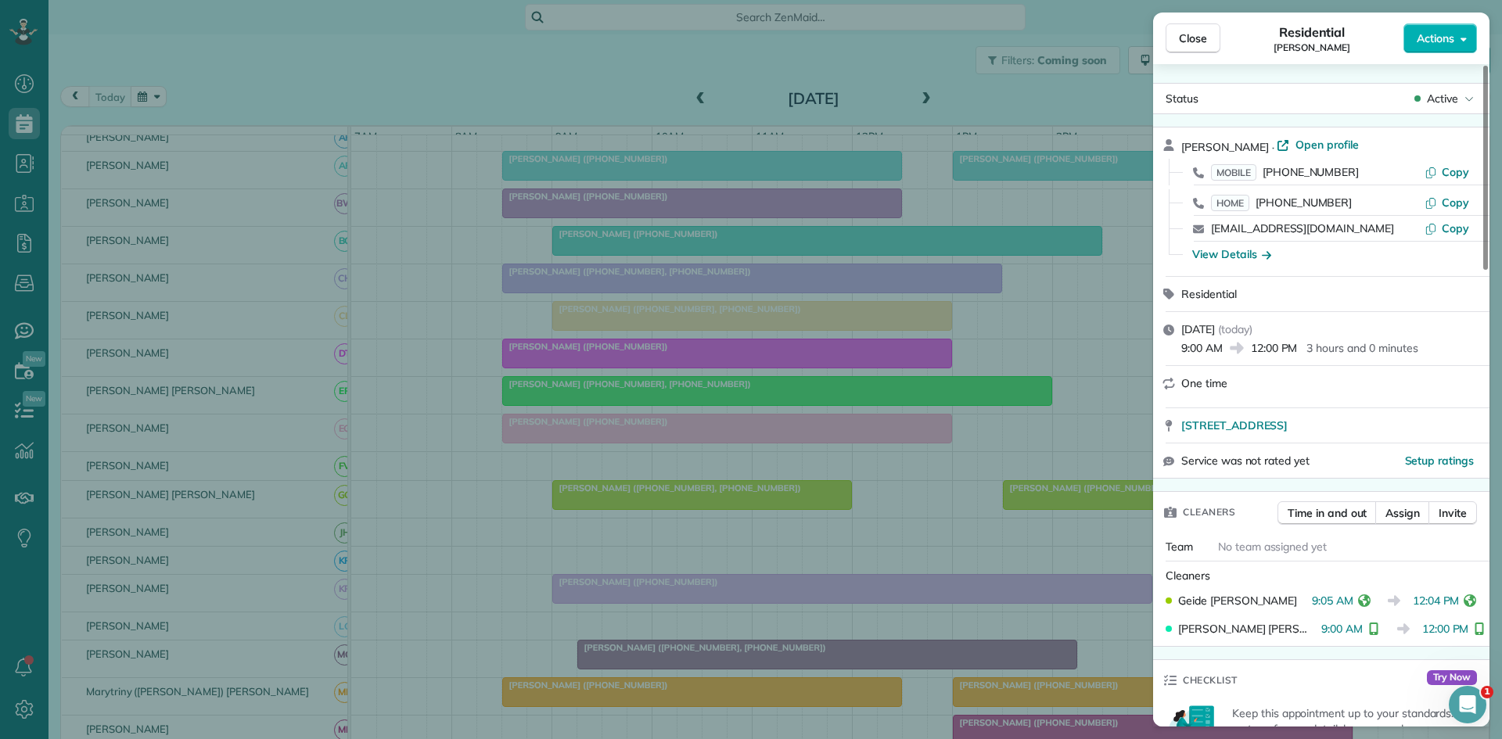
click at [606, 433] on div "Close Residential [PERSON_NAME] Actions Status Active [PERSON_NAME] · Open prof…" at bounding box center [751, 369] width 1502 height 739
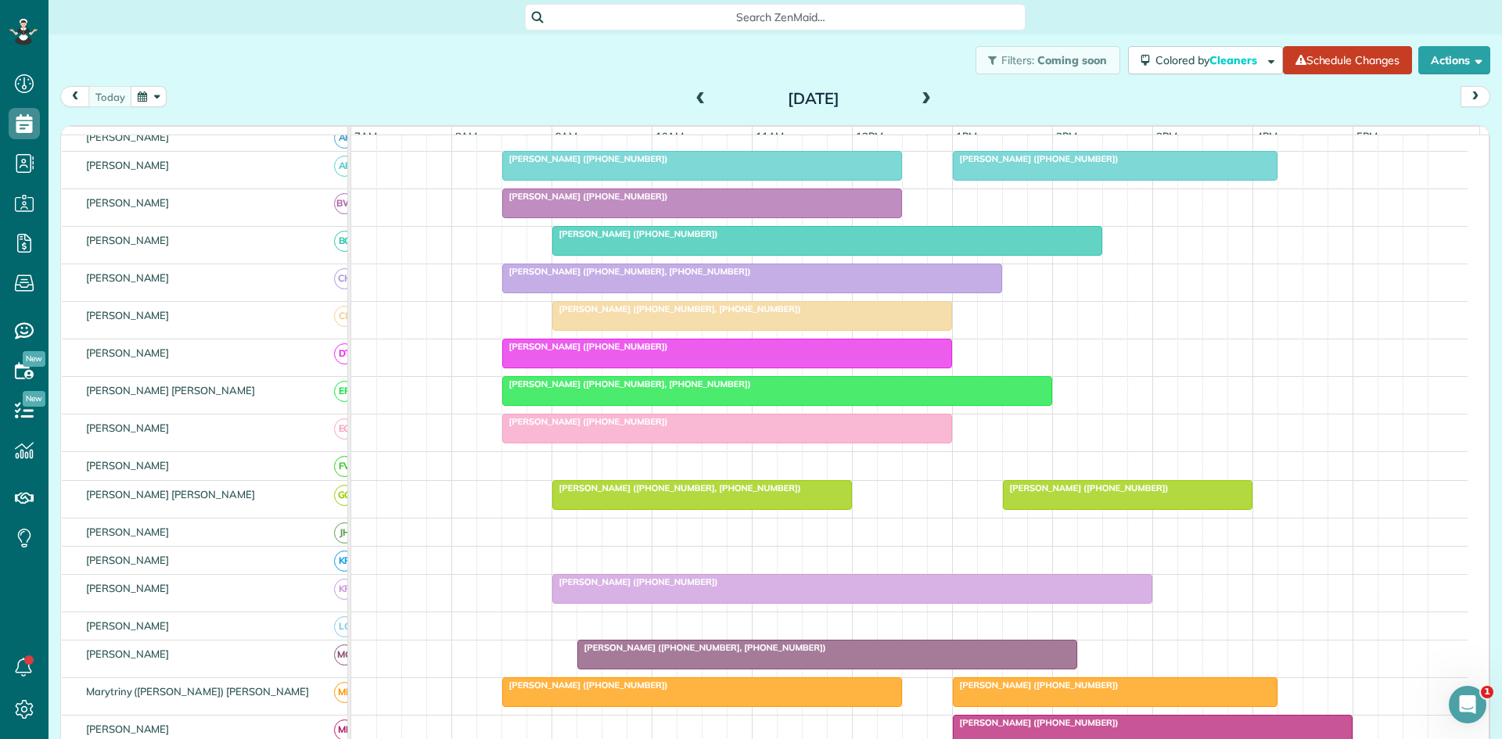
scroll to position [539, 0]
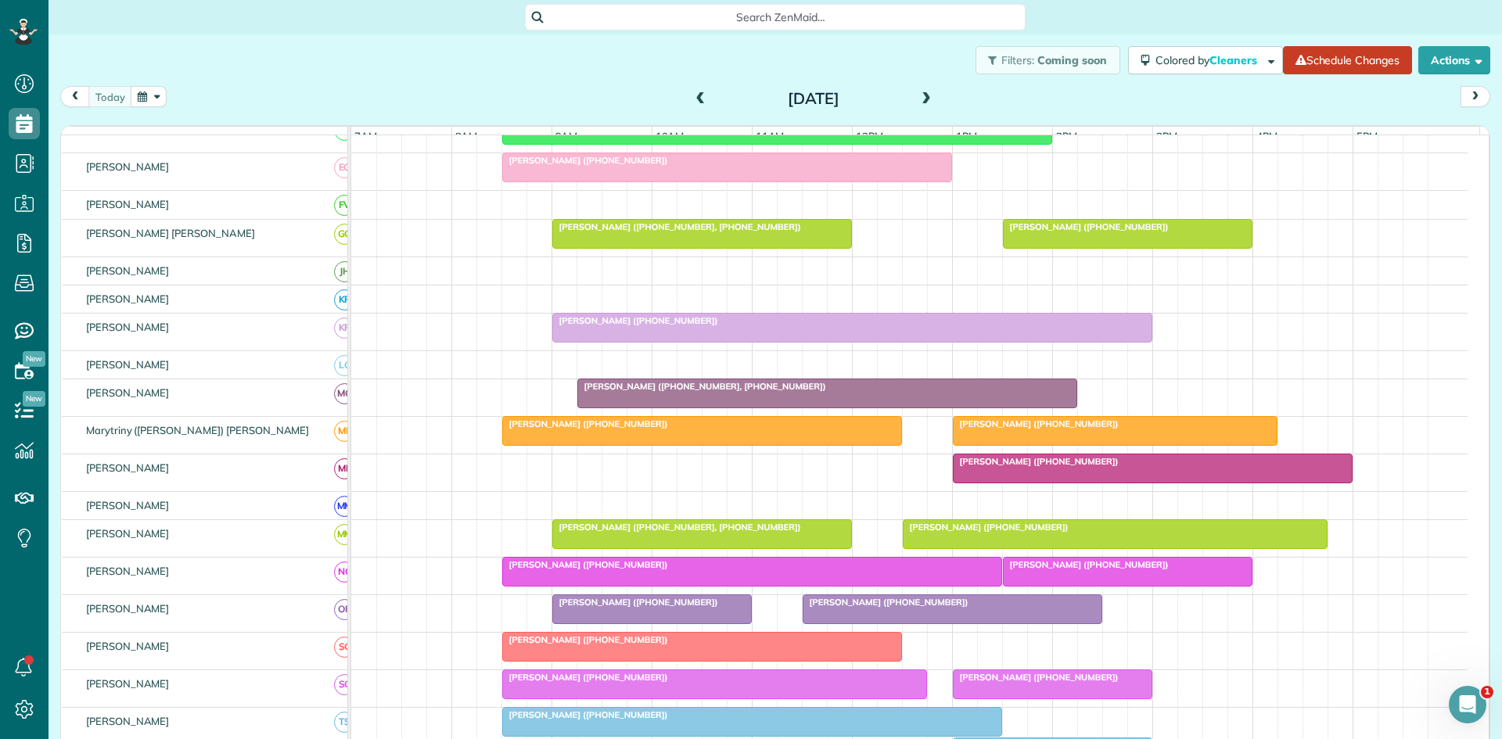
click at [867, 392] on div "[PERSON_NAME] ([PHONE_NUMBER], [PHONE_NUMBER])" at bounding box center [827, 386] width 491 height 11
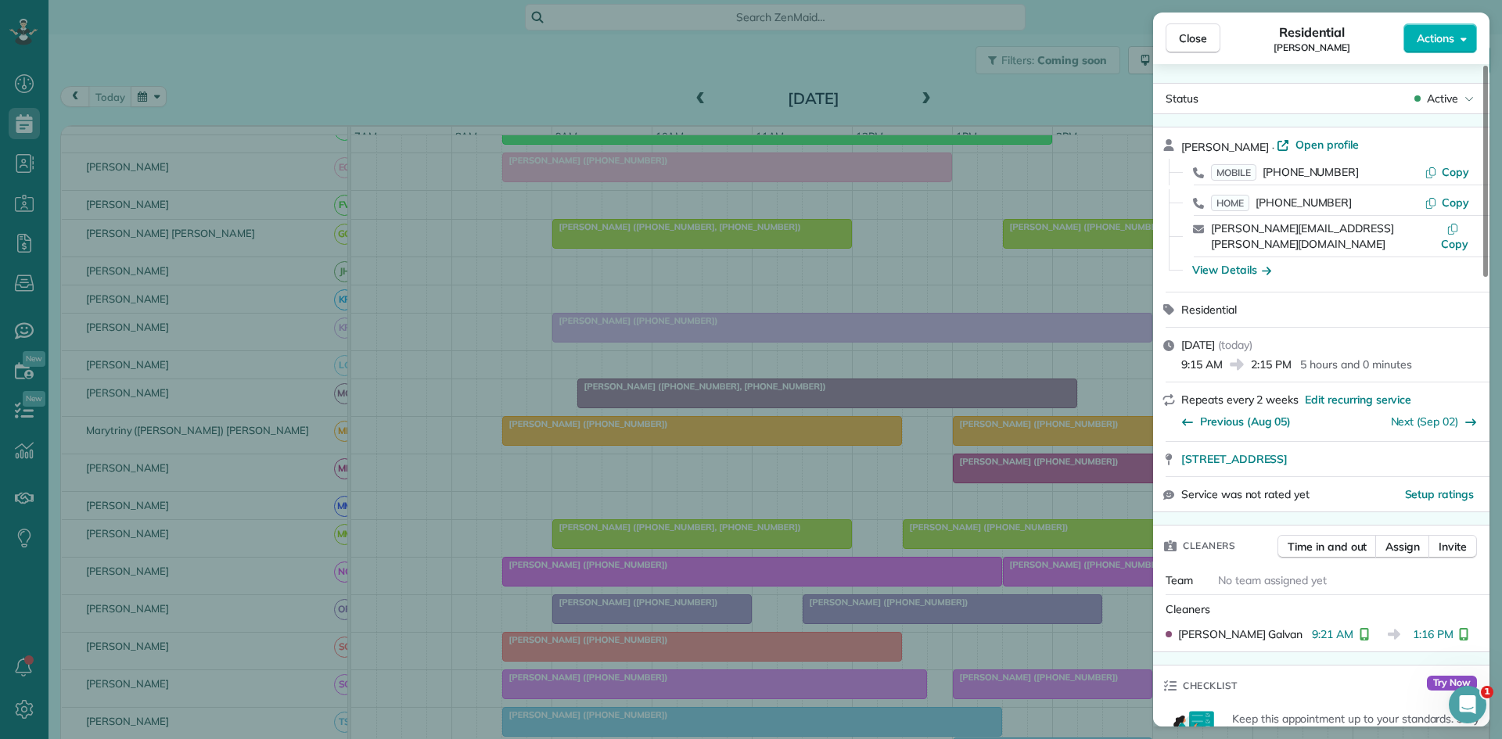
click at [671, 508] on div "Close Residential [PERSON_NAME] Actions Status Active [PERSON_NAME] · Open prof…" at bounding box center [751, 369] width 1502 height 739
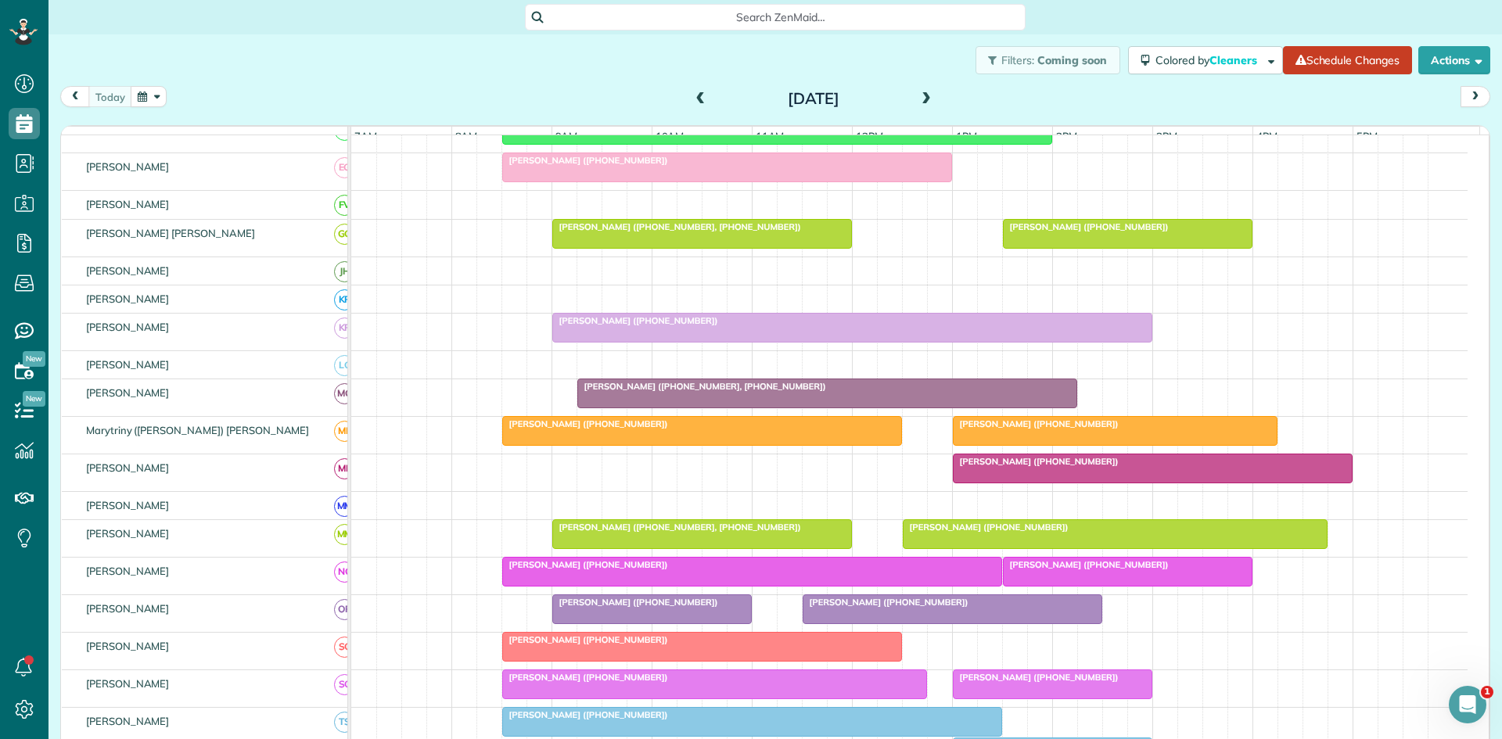
click at [647, 454] on div "[PERSON_NAME] ([PHONE_NUMBER]) [PERSON_NAME] ([PHONE_NUMBER])" at bounding box center [909, 435] width 1116 height 37
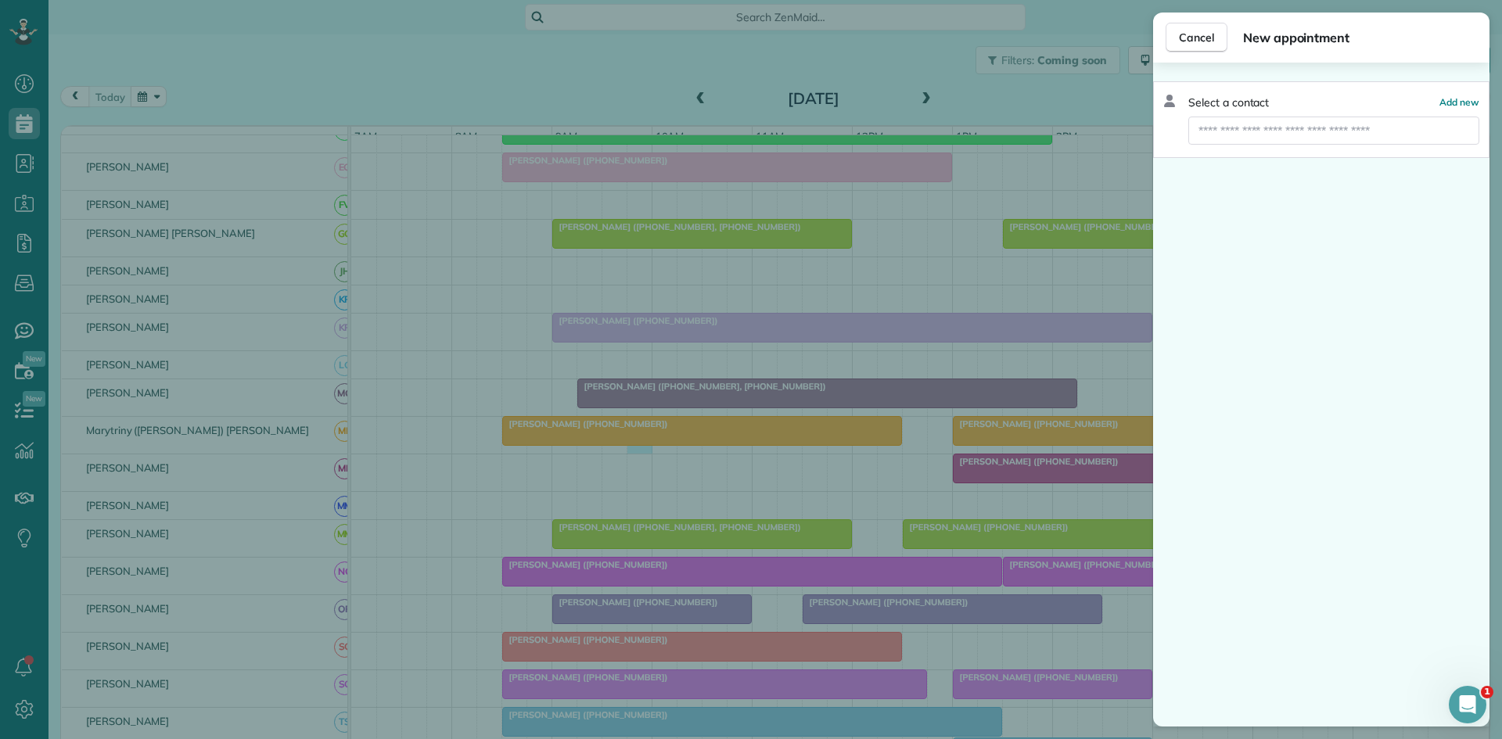
click at [848, 401] on div "Cancel New appointment Select a contact Add new" at bounding box center [751, 369] width 1502 height 739
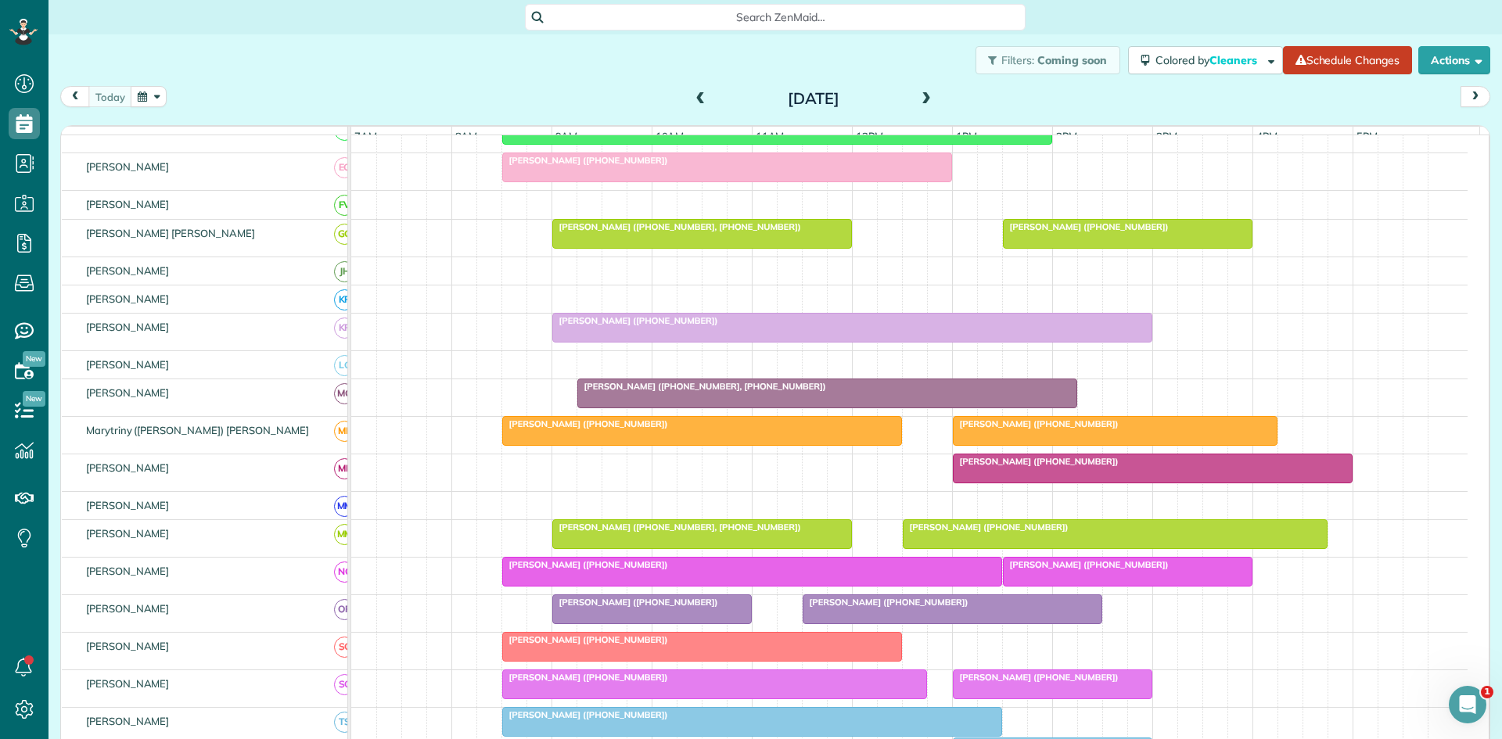
click at [839, 445] on div at bounding box center [702, 431] width 398 height 28
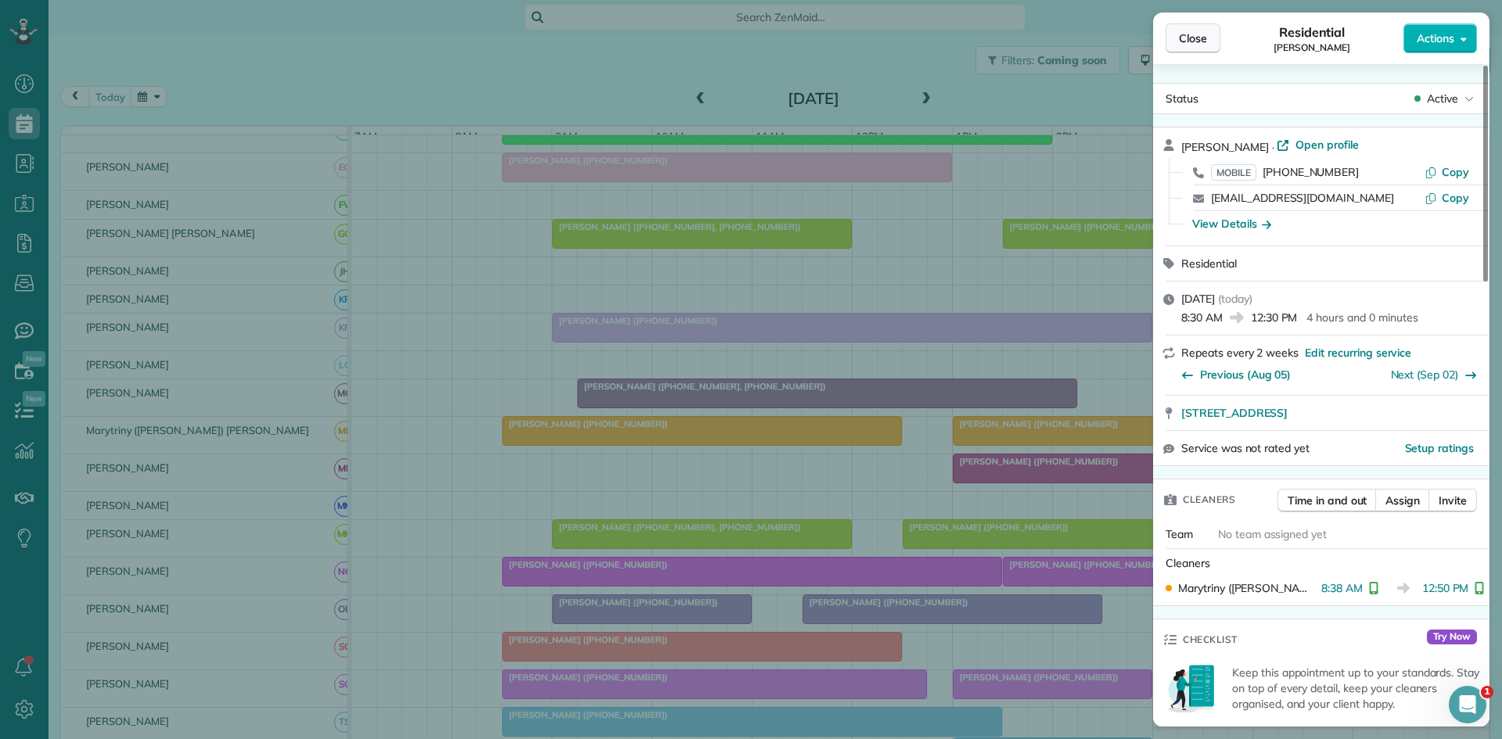
click at [1190, 41] on span "Close" at bounding box center [1193, 39] width 28 height 16
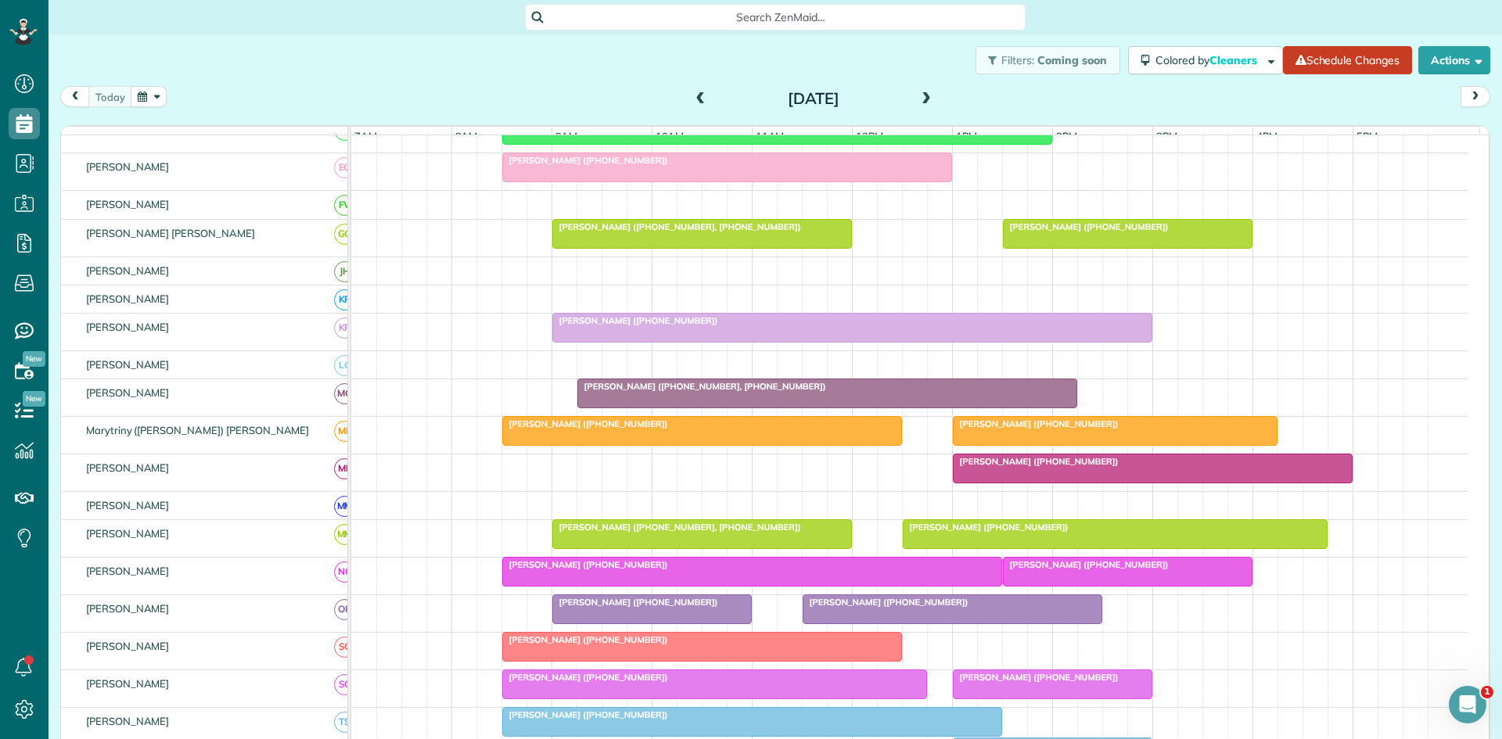
click at [961, 533] on span "[PERSON_NAME] ([PHONE_NUMBER])" at bounding box center [985, 527] width 167 height 11
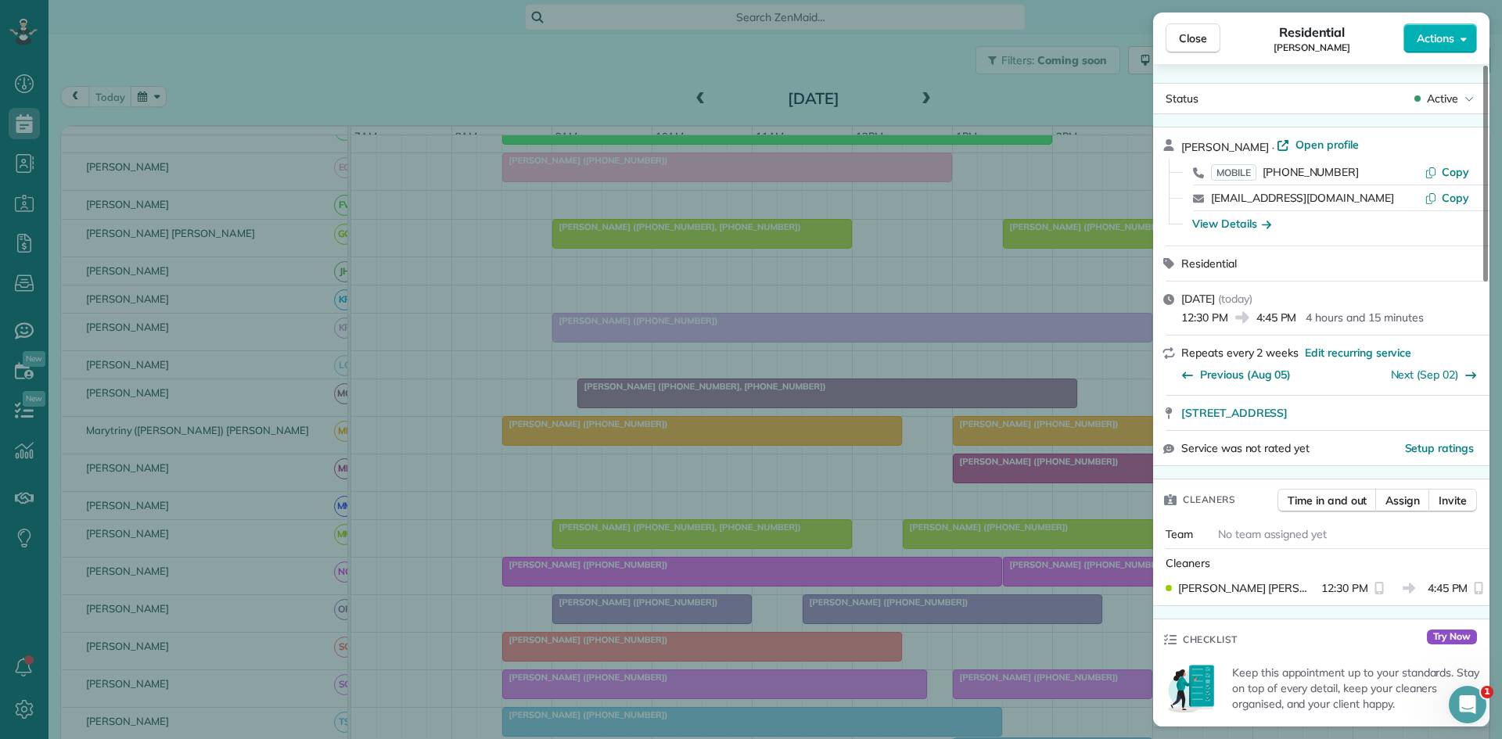
click at [874, 484] on div "Close Residential [PERSON_NAME] Actions Status Active [PERSON_NAME] · Open prof…" at bounding box center [751, 369] width 1502 height 739
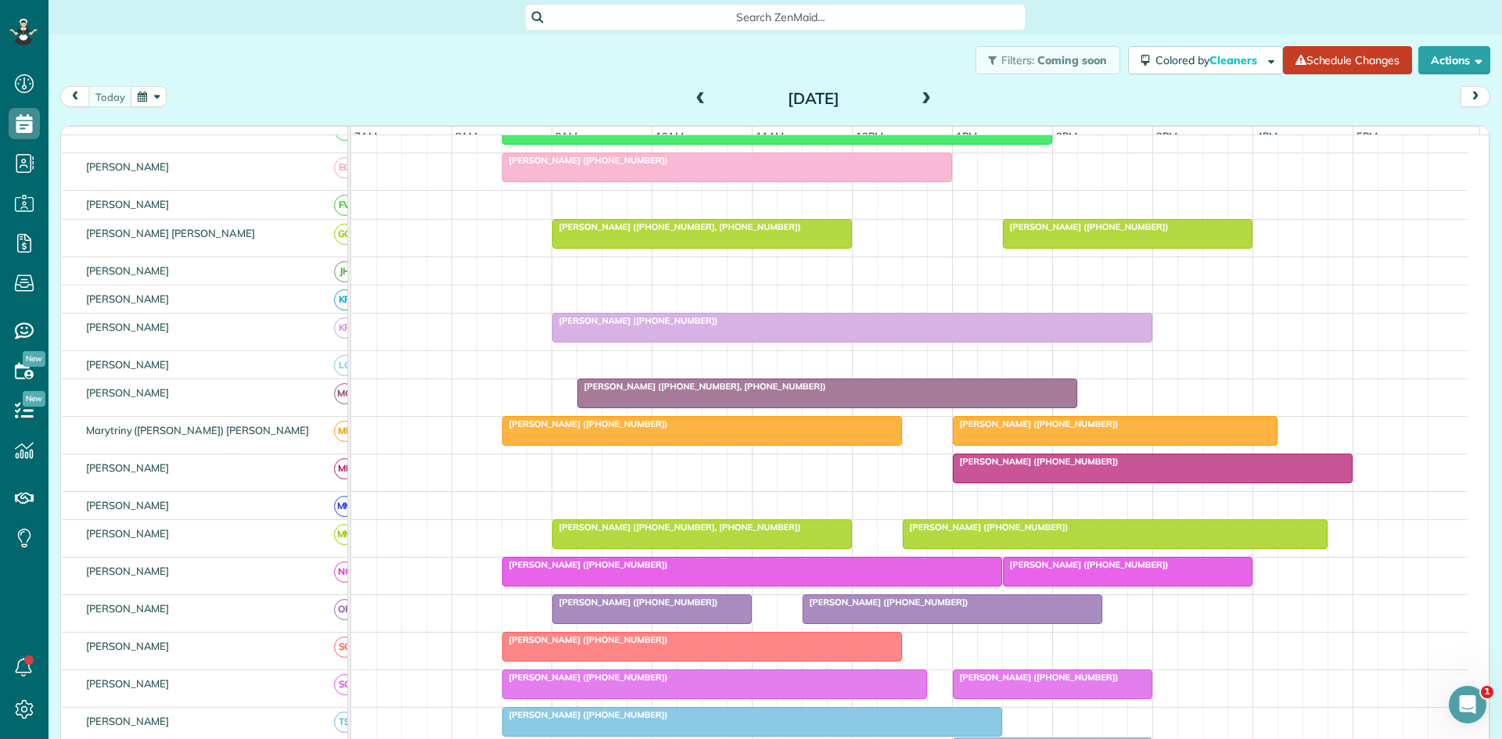
click at [634, 583] on div at bounding box center [752, 572] width 498 height 28
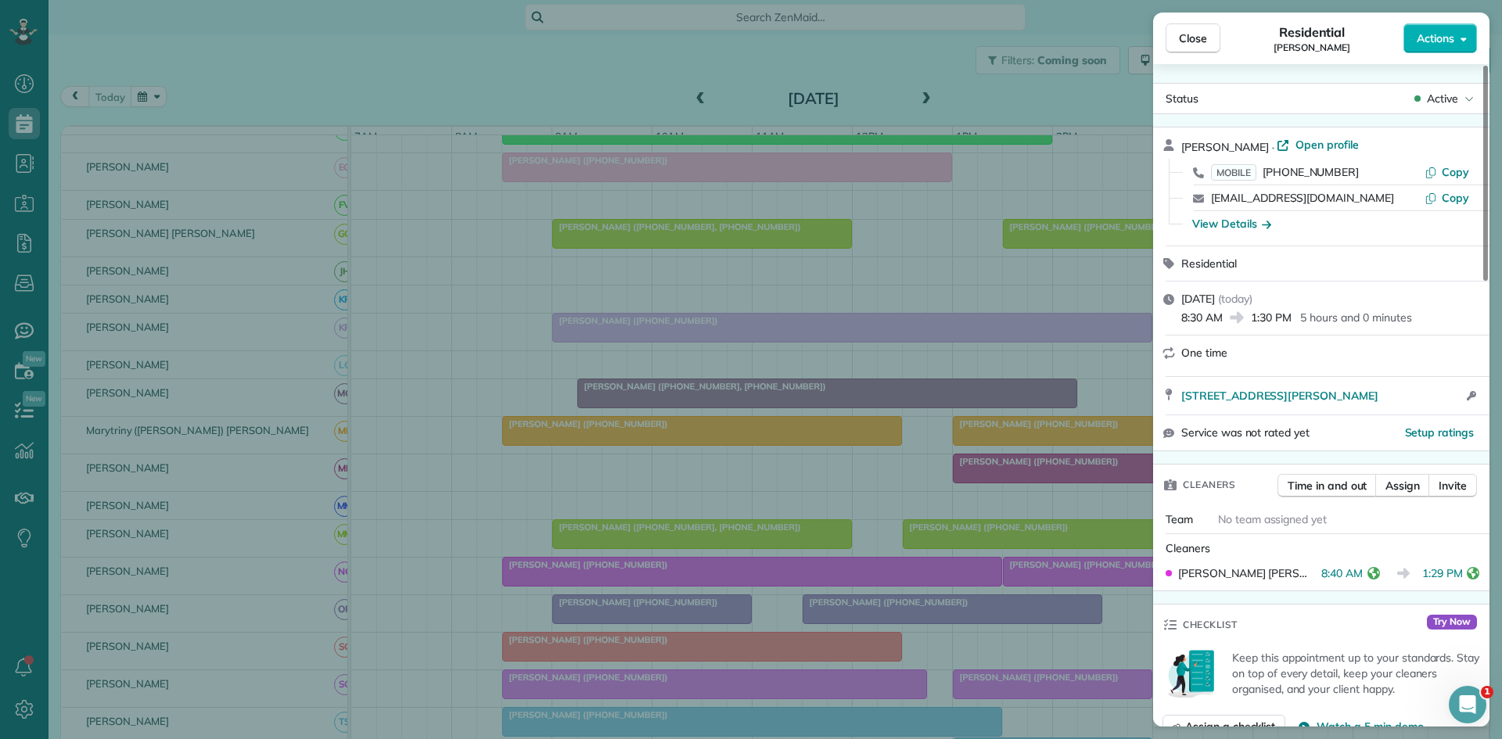
click at [875, 494] on div "Close Residential [PERSON_NAME] Actions Status Active [PERSON_NAME] · Open prof…" at bounding box center [751, 369] width 1502 height 739
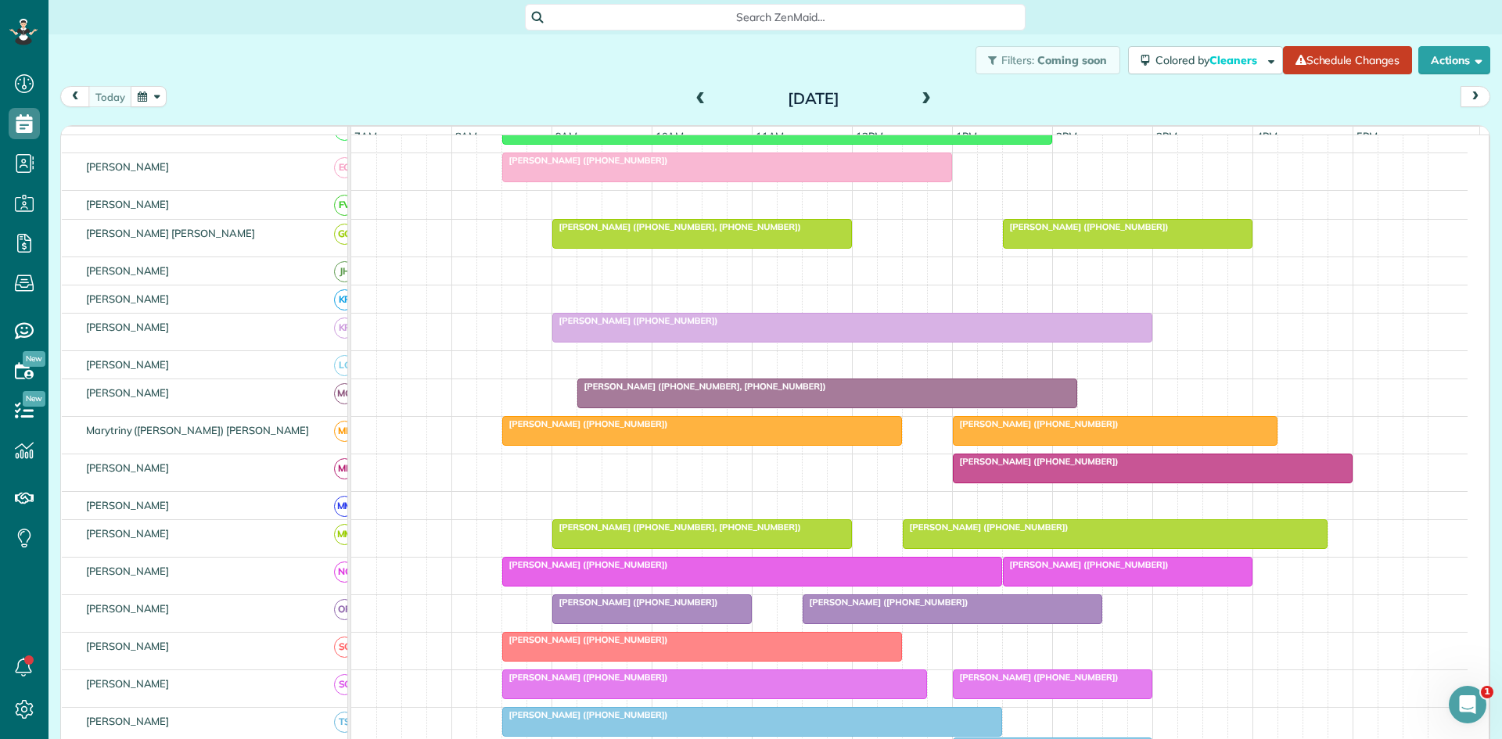
click at [634, 622] on div at bounding box center [652, 609] width 198 height 28
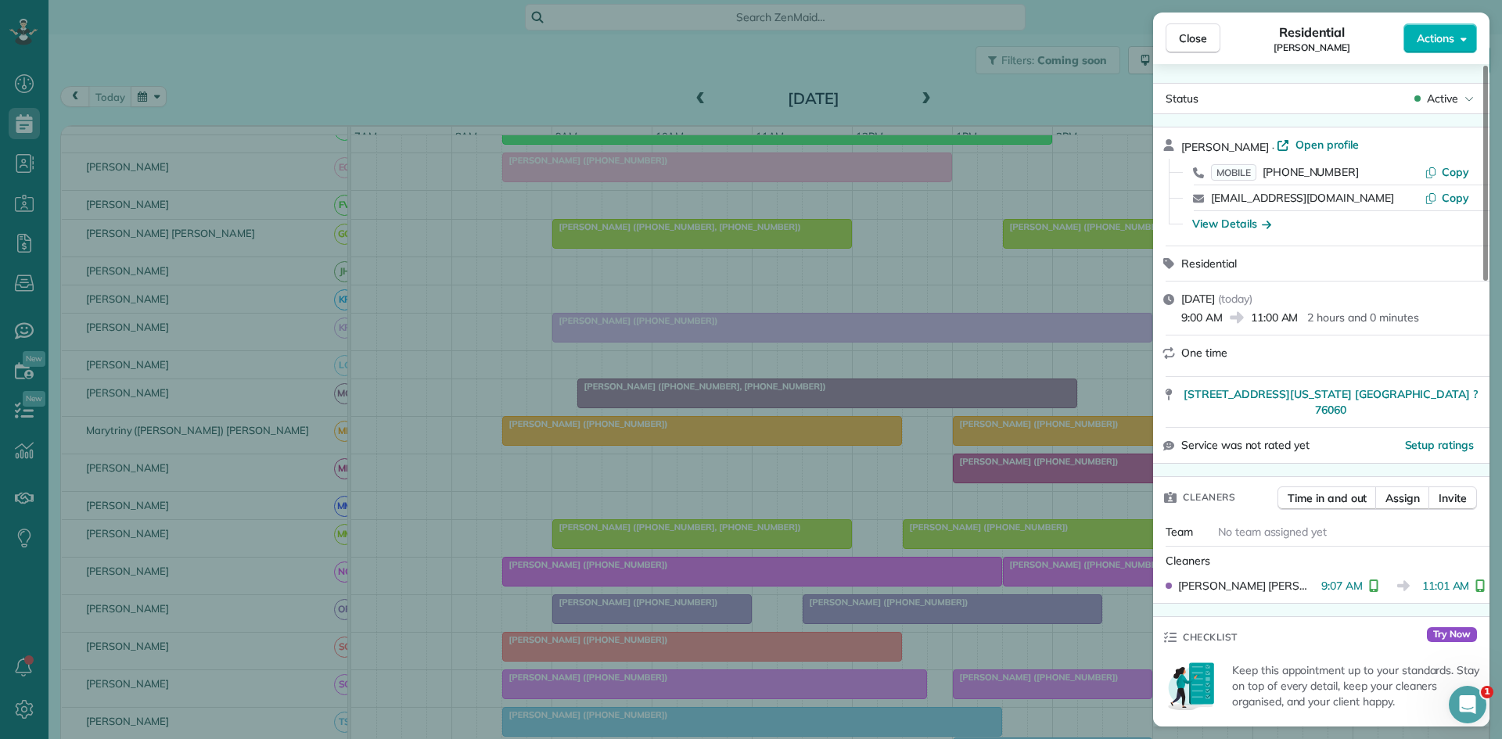
click at [864, 469] on div "Close Residential [PERSON_NAME] Actions Status Active [PERSON_NAME] · Open prof…" at bounding box center [751, 369] width 1502 height 739
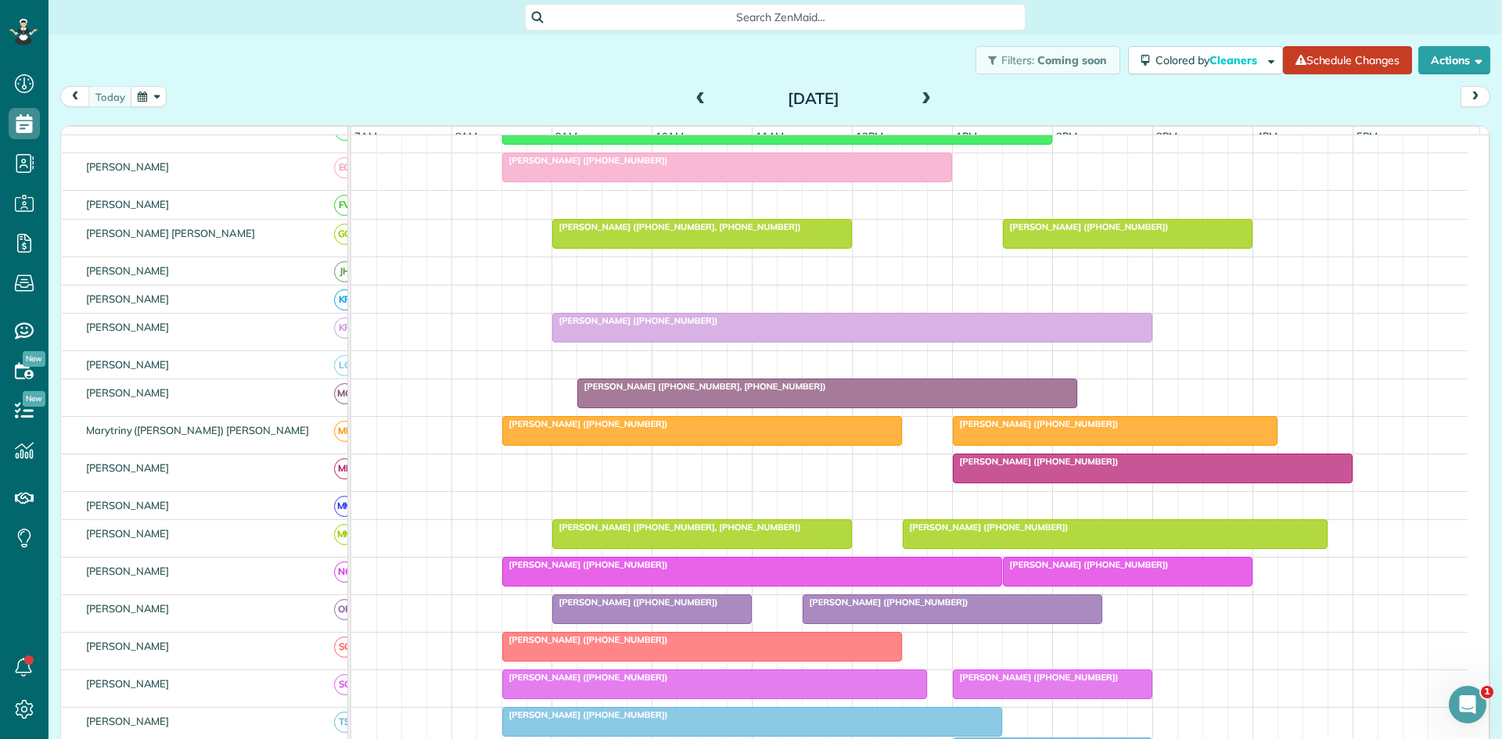
click at [886, 623] on div at bounding box center [952, 609] width 298 height 28
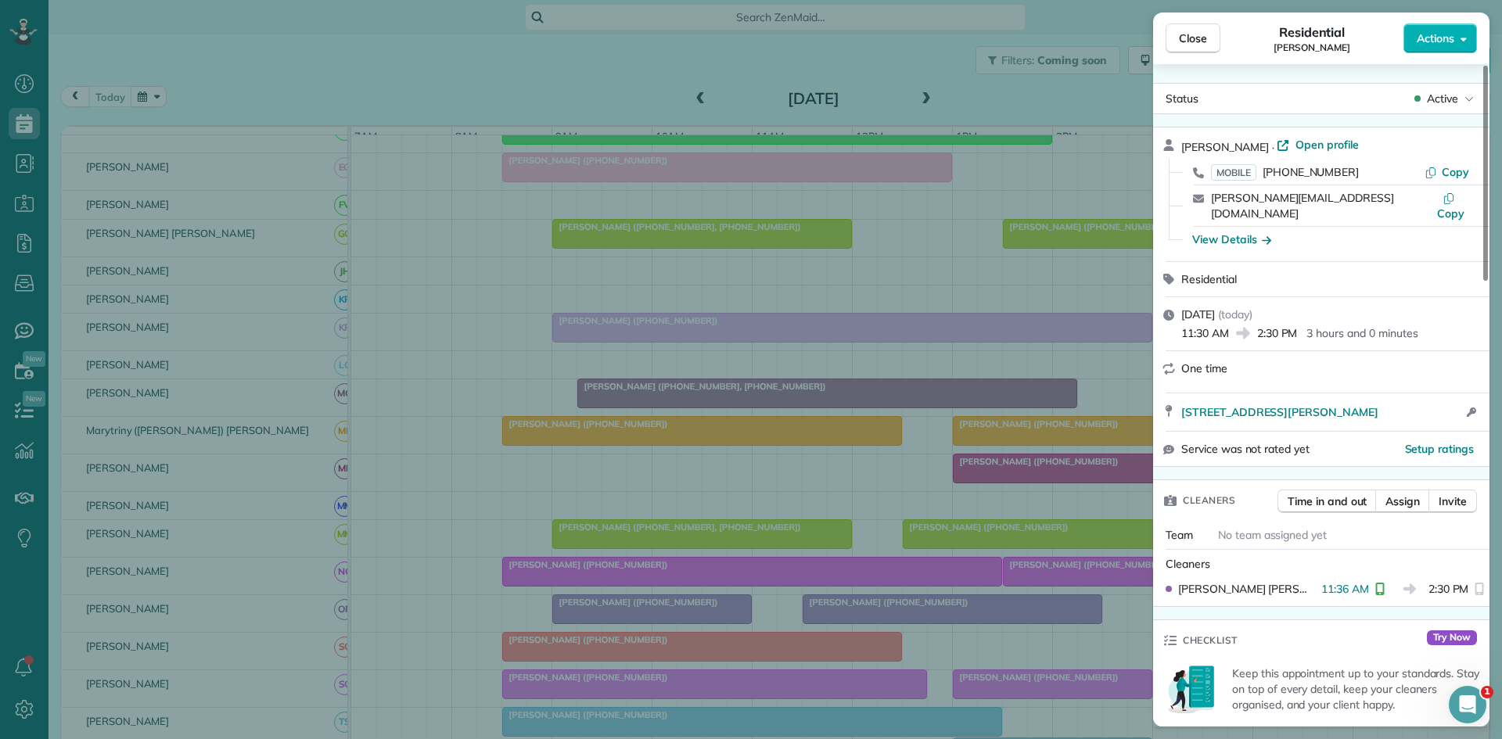
click at [753, 665] on div "Close Residential [PERSON_NAME] Actions Status Active [PERSON_NAME] · Open prof…" at bounding box center [751, 369] width 1502 height 739
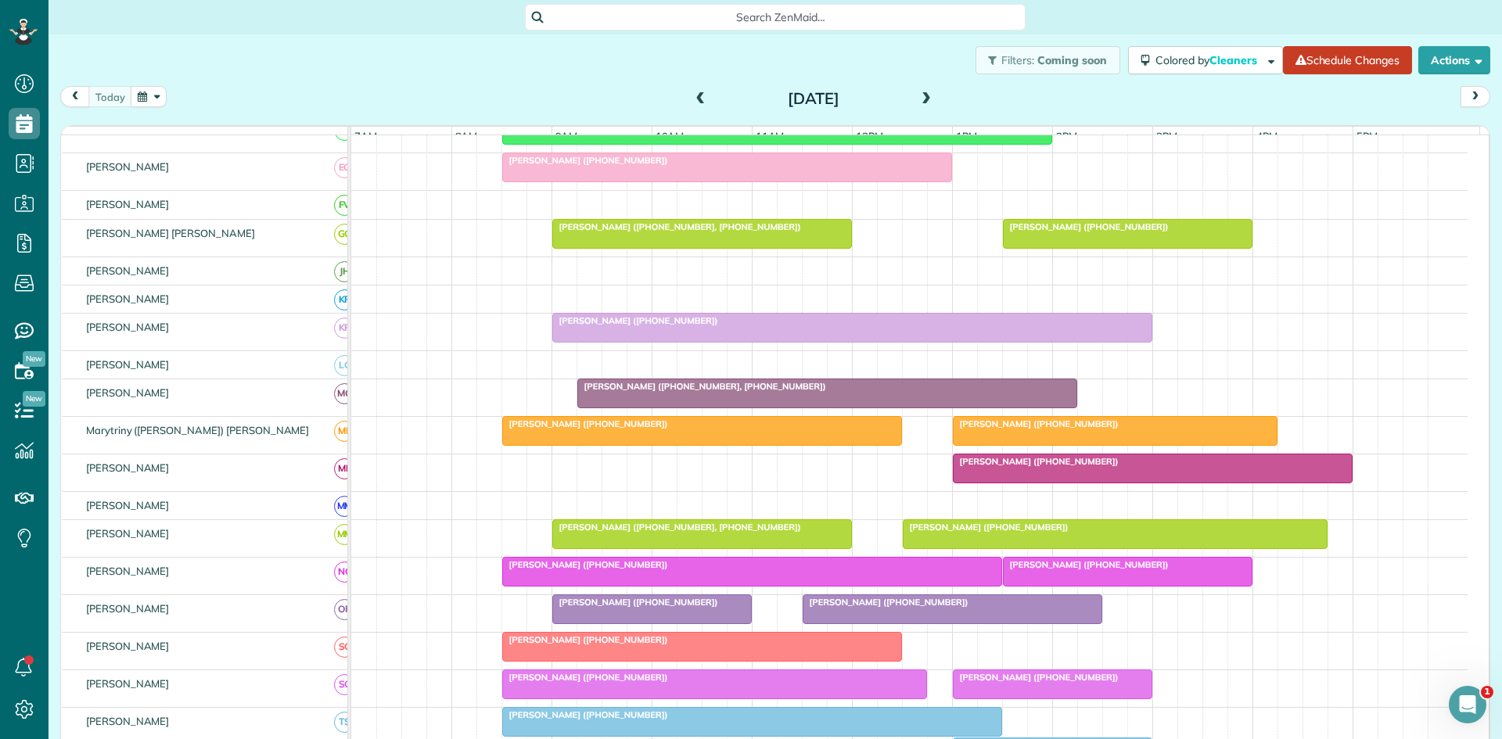
click at [890, 608] on span "[PERSON_NAME] ([PHONE_NUMBER])" at bounding box center [885, 602] width 167 height 11
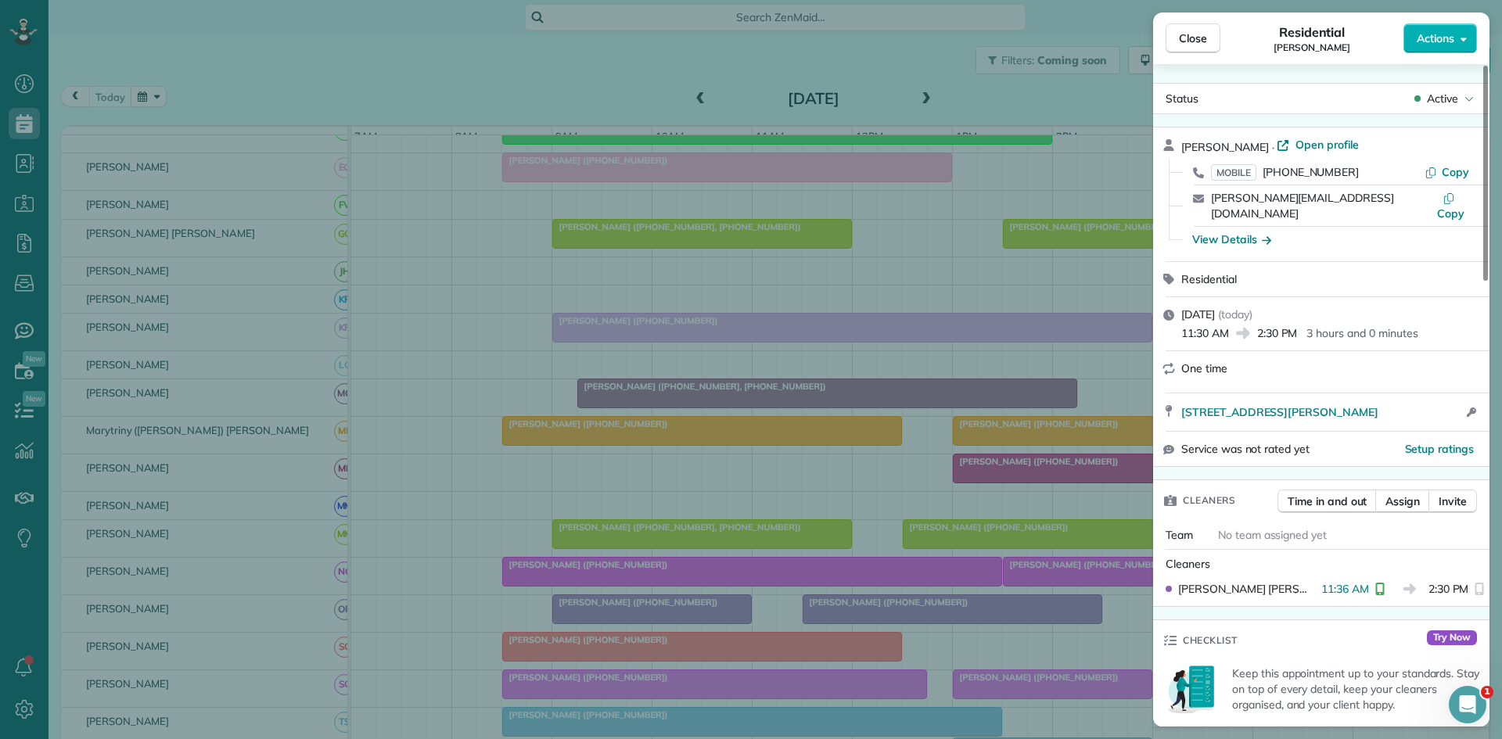
click at [843, 509] on div "Close Residential [PERSON_NAME] Actions Status Active [PERSON_NAME] · Open prof…" at bounding box center [751, 369] width 1502 height 739
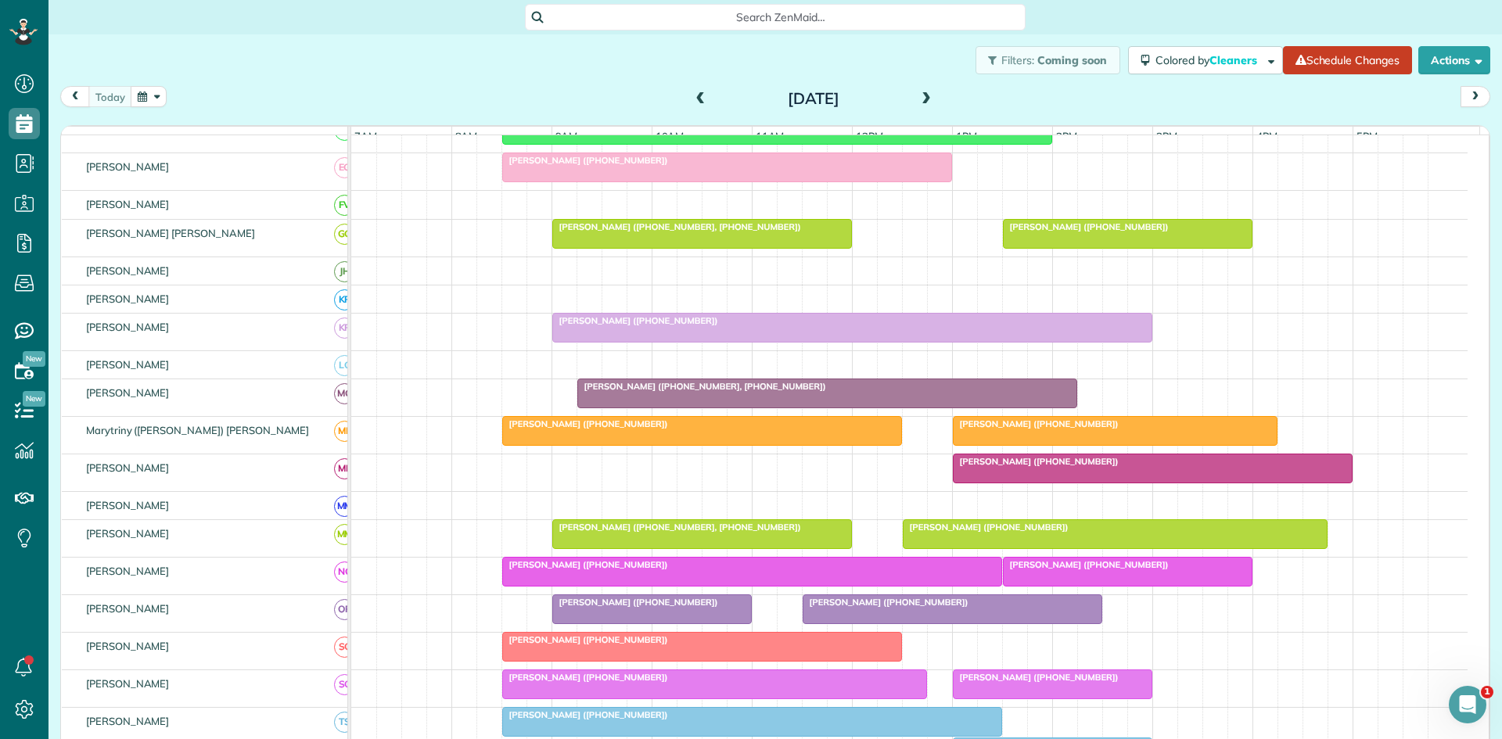
scroll to position [800, 0]
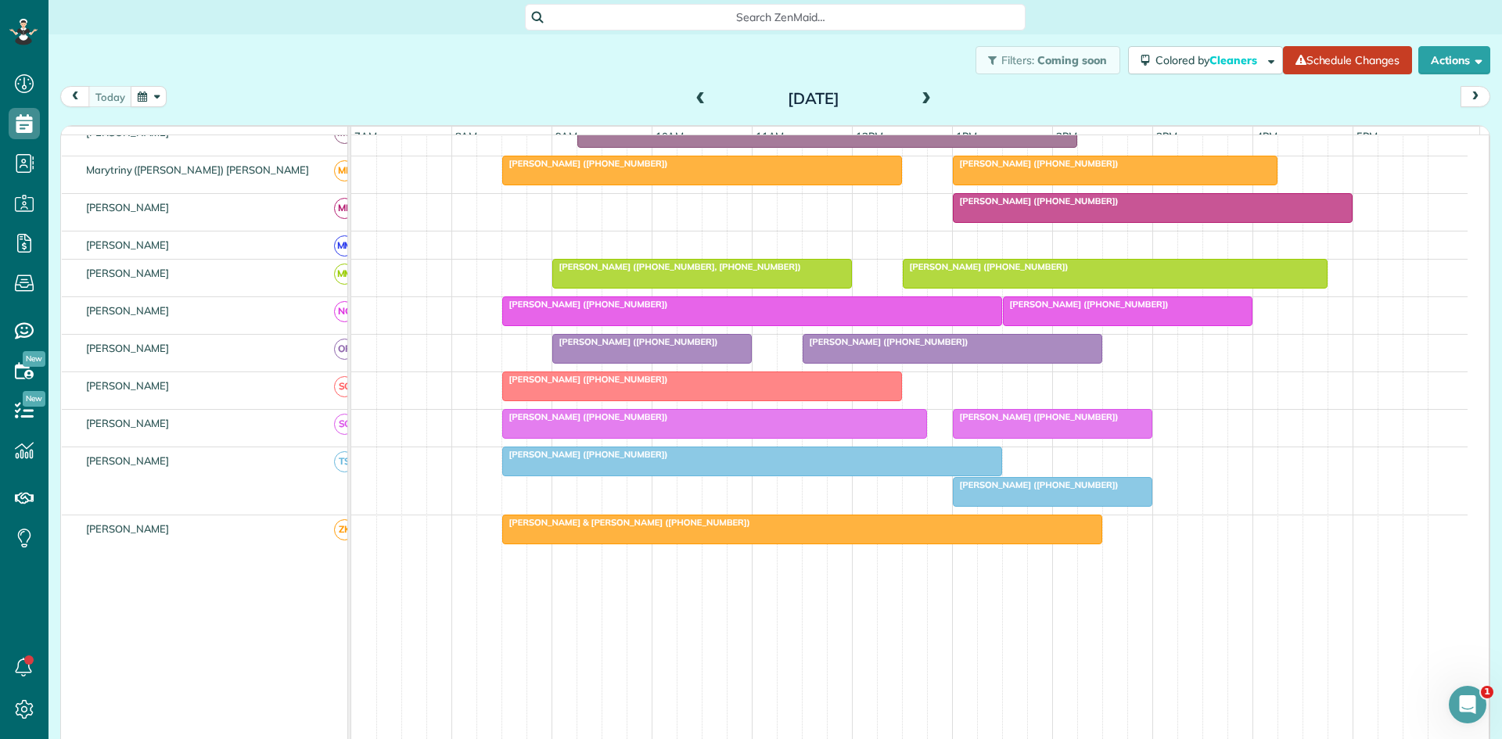
click at [690, 399] on div at bounding box center [702, 386] width 398 height 28
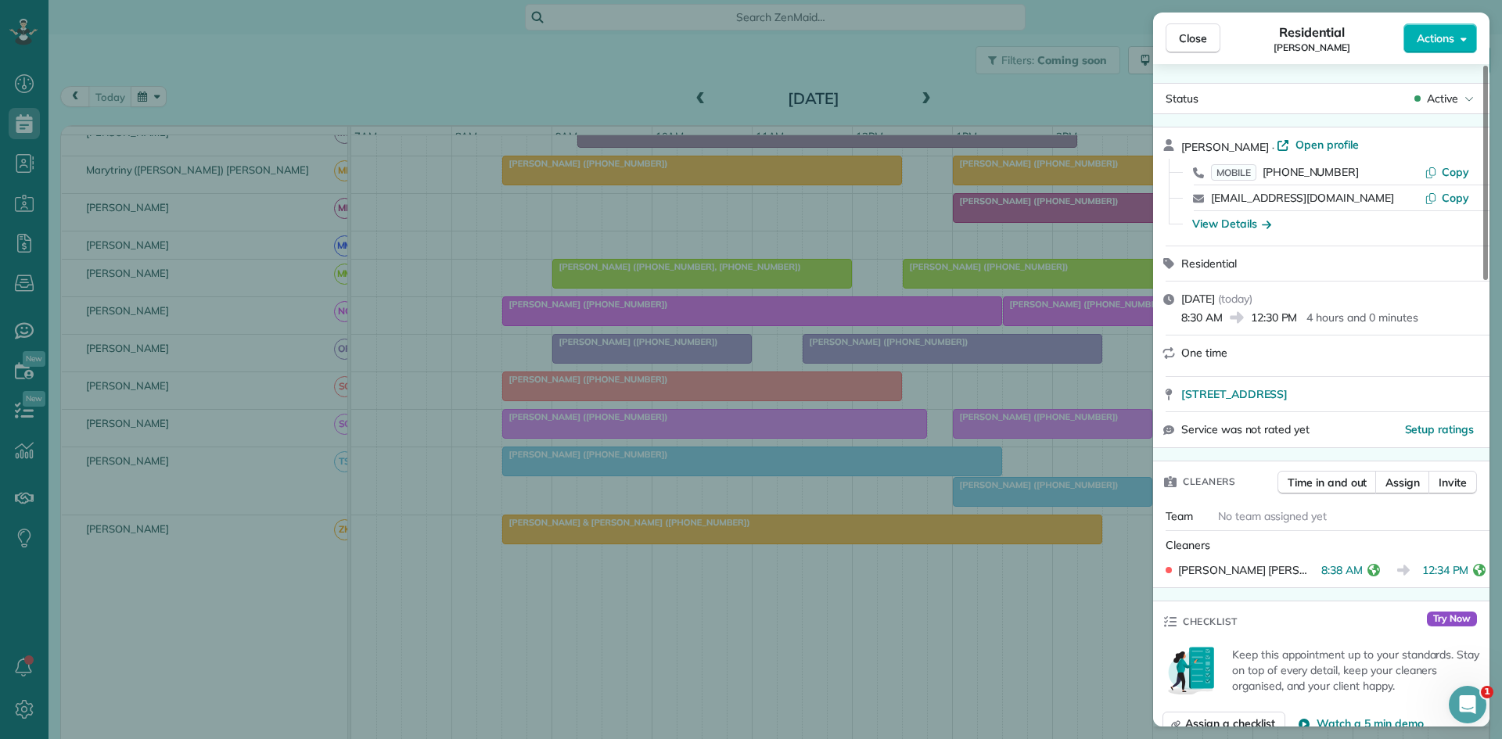
click at [772, 439] on div "Close Residential [PERSON_NAME] Actions Status Active [PERSON_NAME] · Open prof…" at bounding box center [751, 369] width 1502 height 739
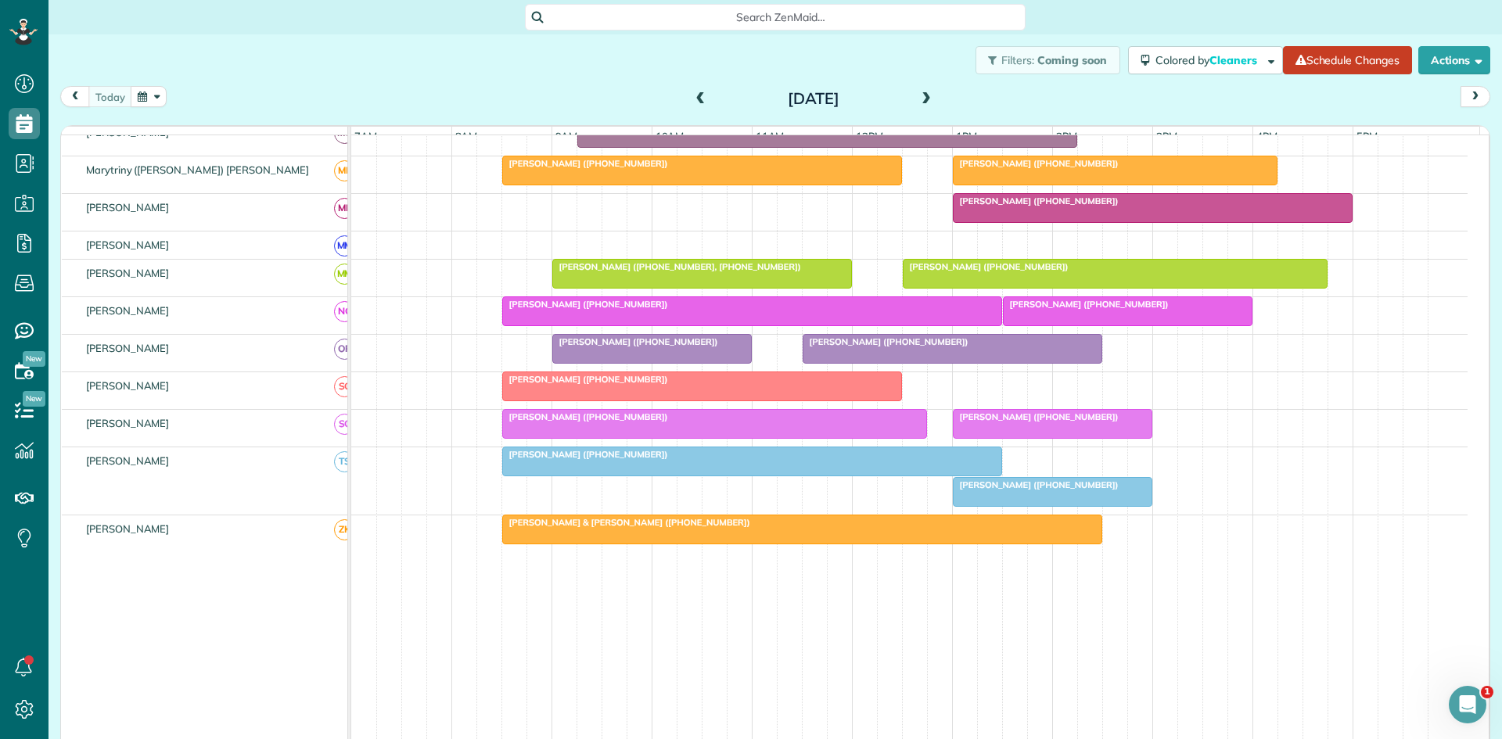
click at [632, 437] on div at bounding box center [714, 424] width 423 height 28
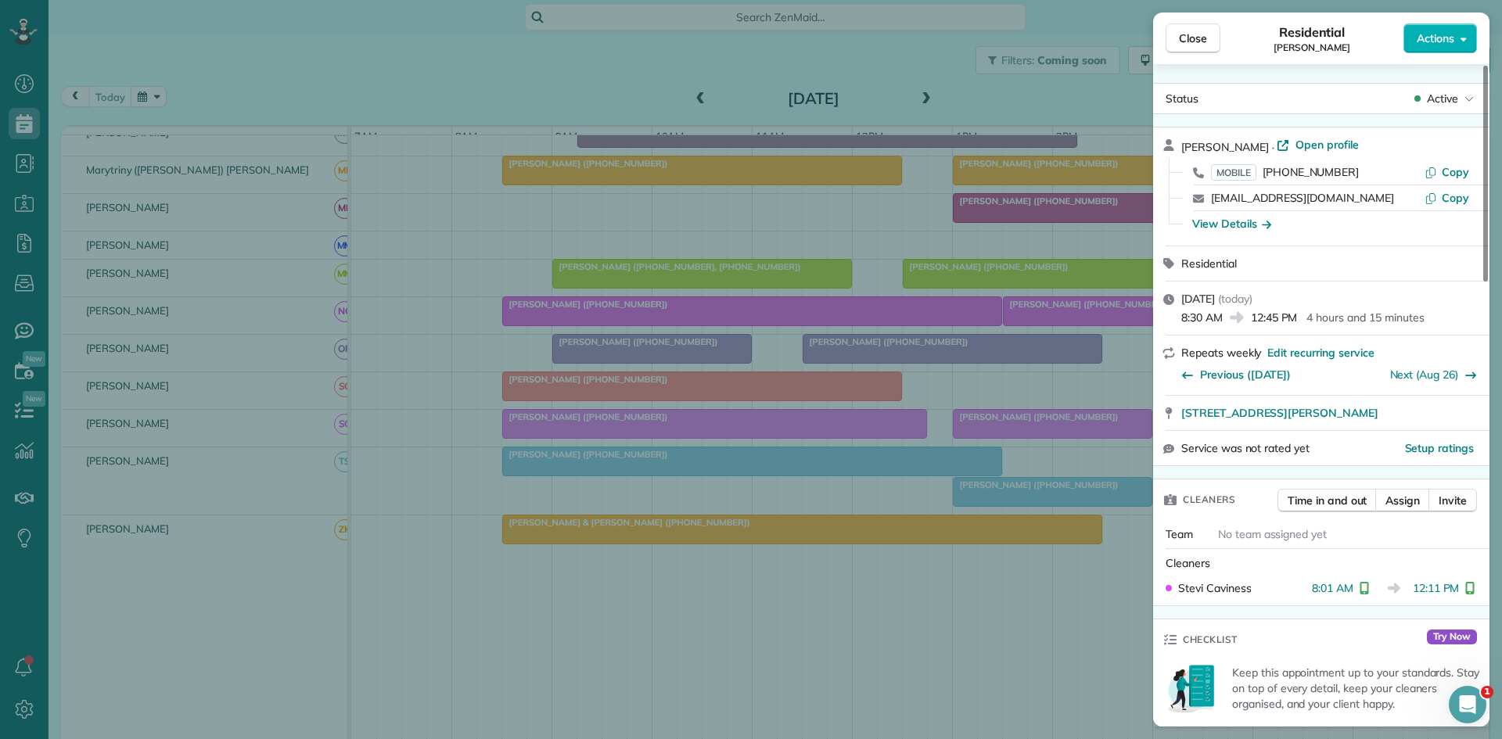
click at [729, 525] on div "Close Residential [PERSON_NAME] Actions Status Active [PERSON_NAME] · Open prof…" at bounding box center [751, 369] width 1502 height 739
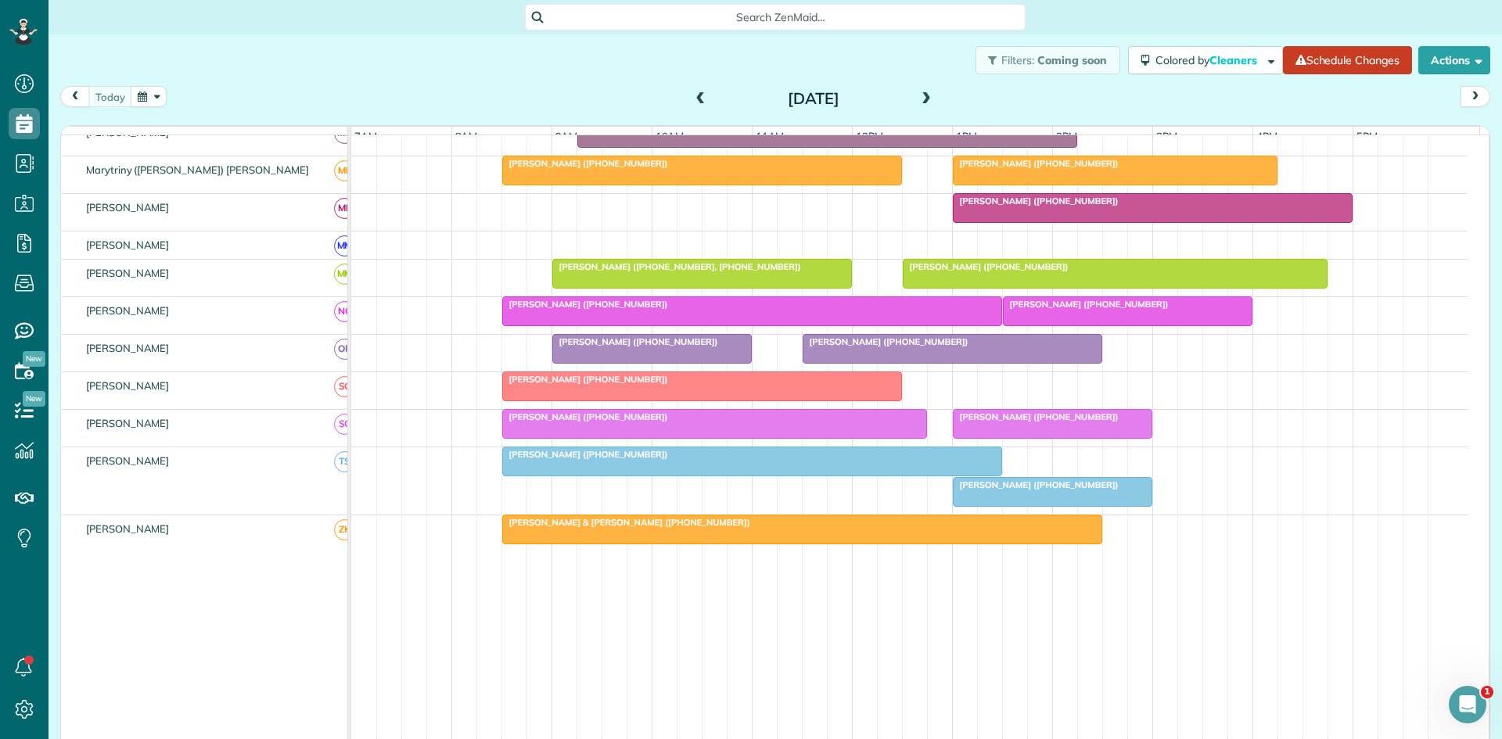
click at [1013, 422] on span "[PERSON_NAME] ([PHONE_NUMBER])" at bounding box center [1035, 416] width 167 height 11
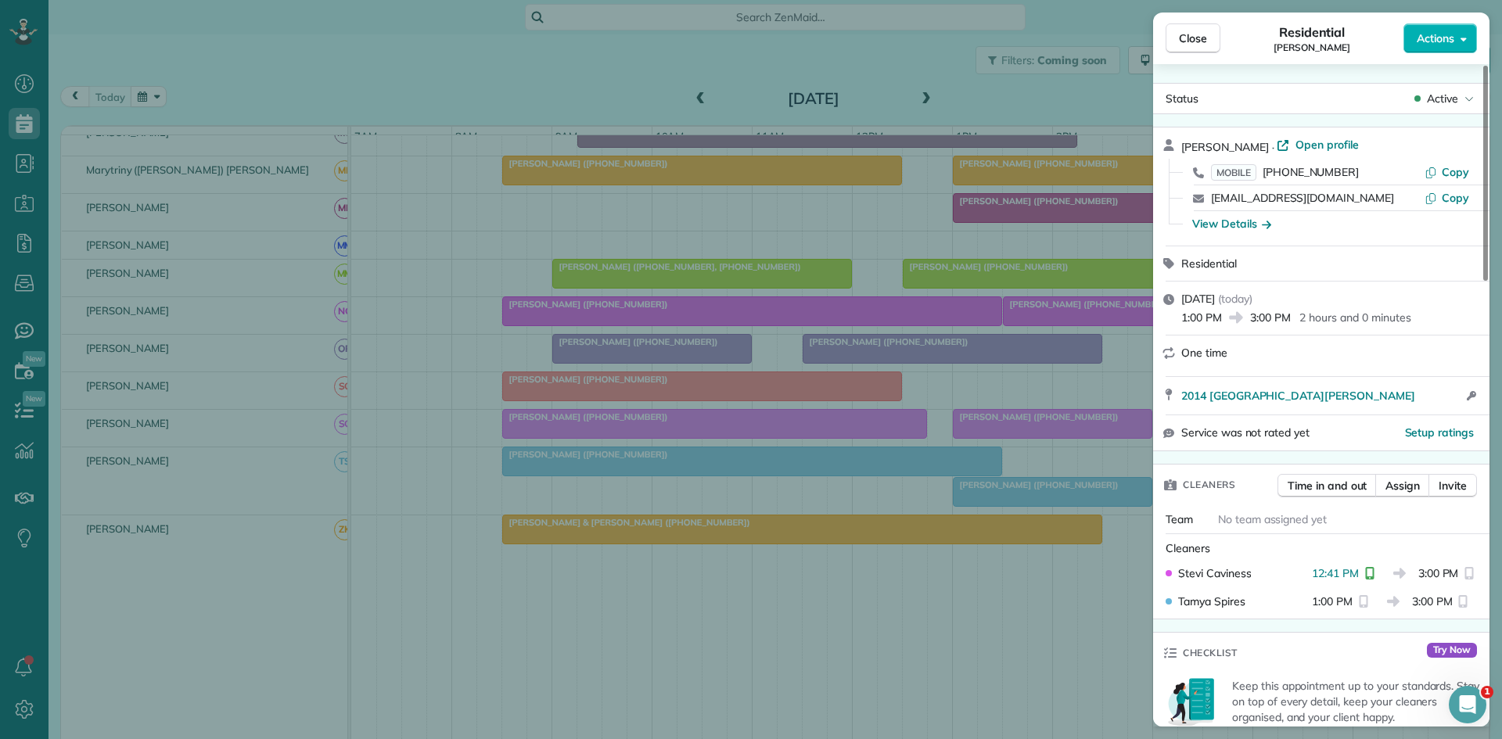
click at [787, 437] on div "Close Residential [PERSON_NAME] Le Actions Status Active [PERSON_NAME] · Open p…" at bounding box center [751, 369] width 1502 height 739
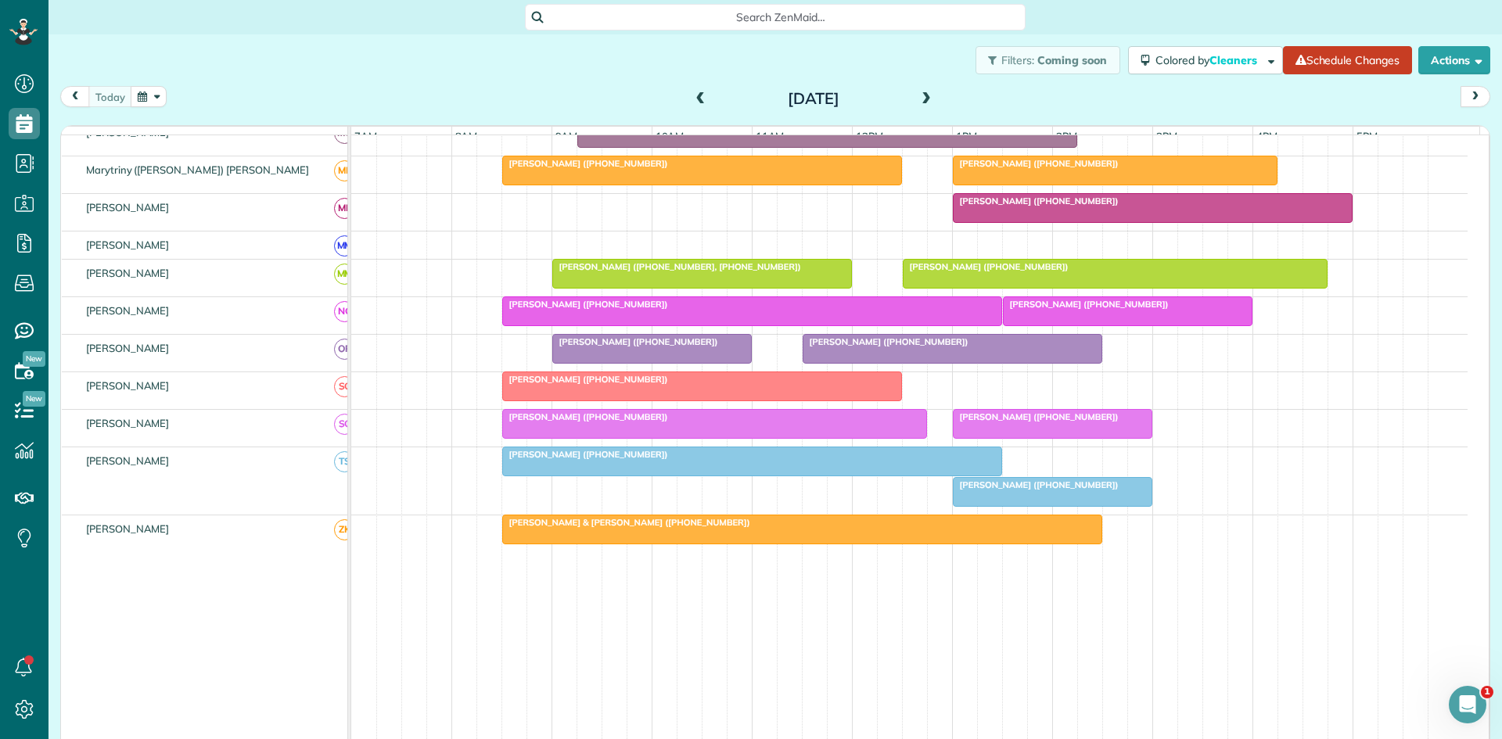
click at [703, 476] on div at bounding box center [752, 461] width 498 height 28
